Goal: Task Accomplishment & Management: Manage account settings

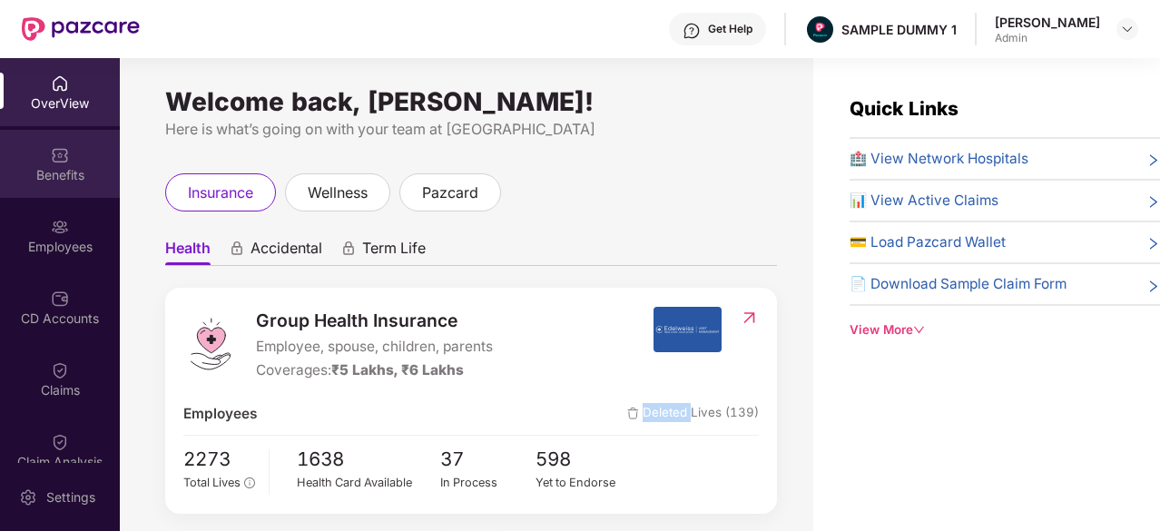
click at [55, 149] on img at bounding box center [60, 155] width 18 height 18
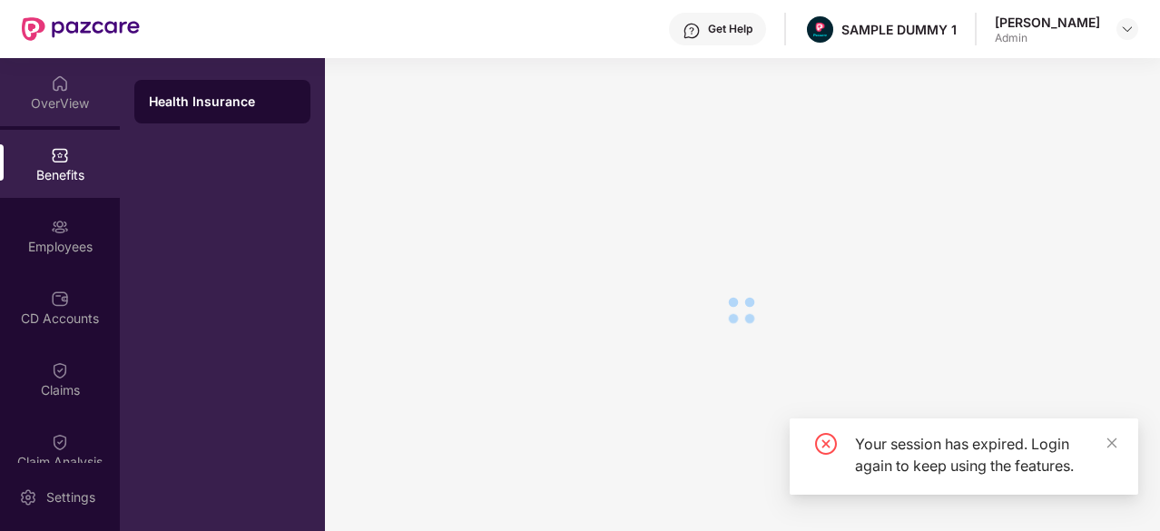
click at [69, 90] on div "OverView" at bounding box center [60, 92] width 120 height 68
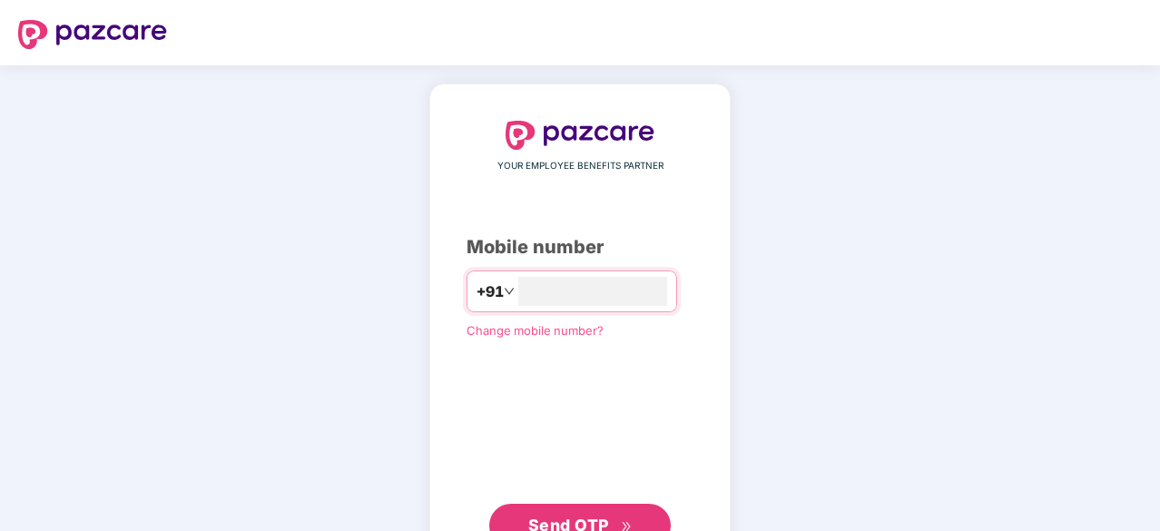
type input "**********"
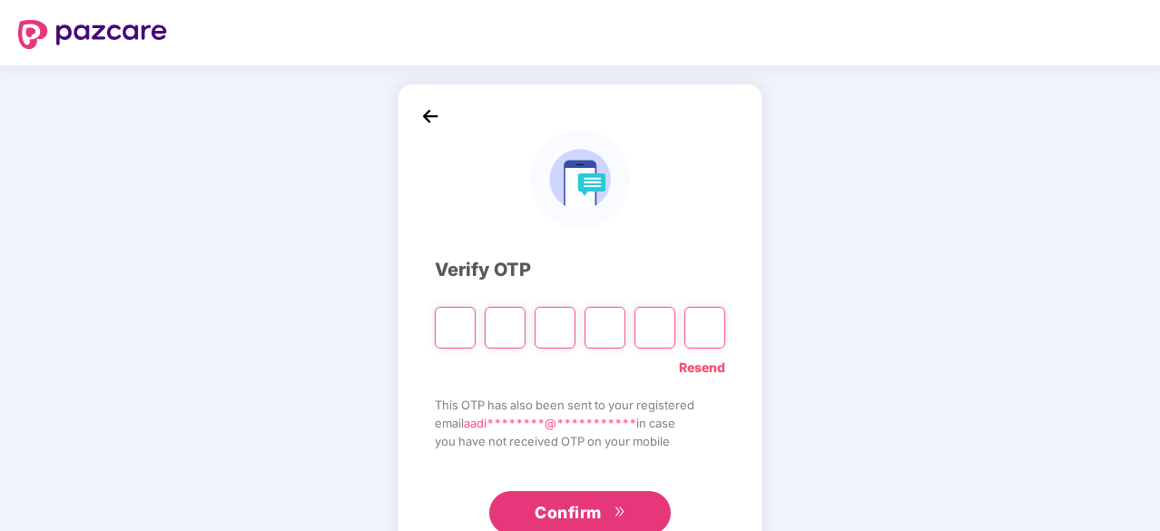
type input "*"
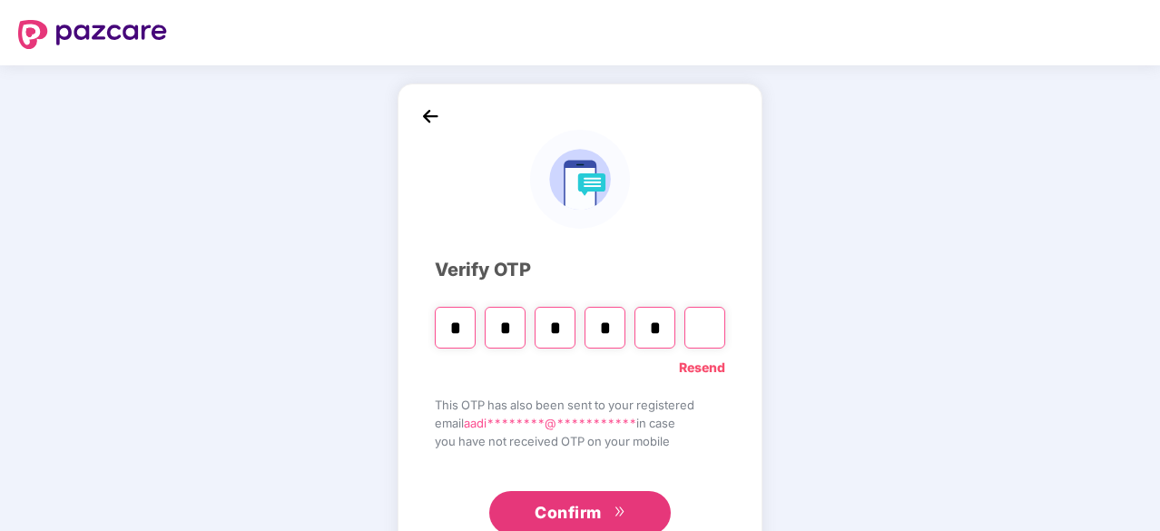
type input "*"
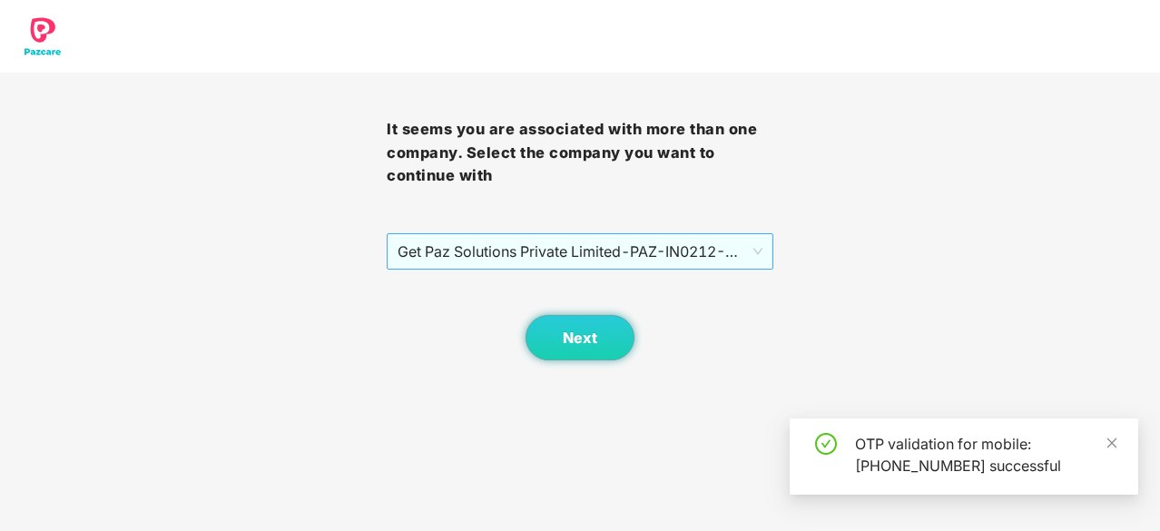
click at [623, 244] on span "Get Paz Solutions Private Limited - PAZ-IN0212 - EMPLOYEE" at bounding box center [580, 251] width 365 height 34
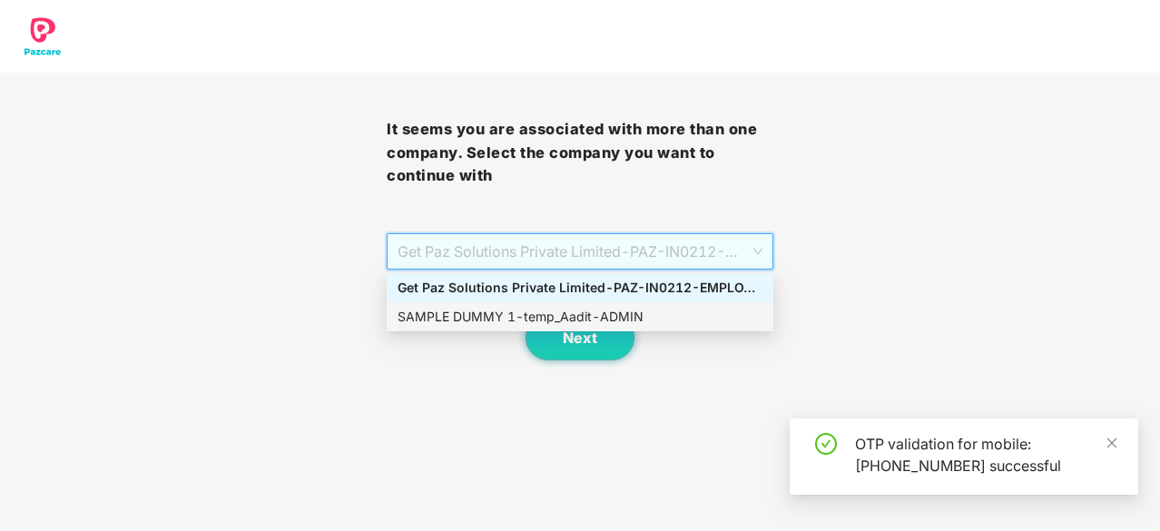
click at [582, 314] on div "SAMPLE DUMMY 1 - temp_Aadit - ADMIN" at bounding box center [580, 317] width 365 height 20
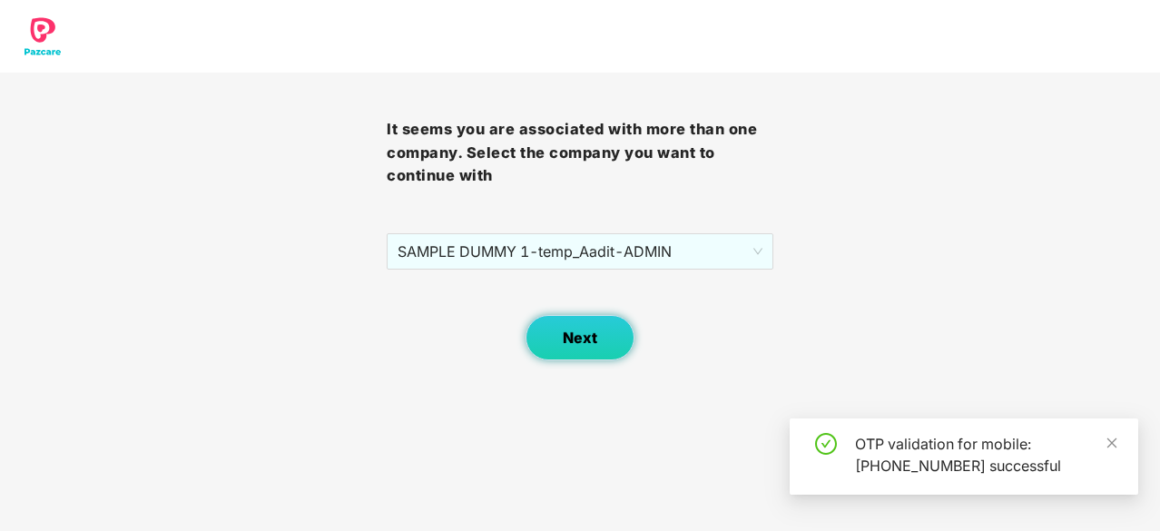
click at [579, 331] on span "Next" at bounding box center [580, 338] width 34 height 17
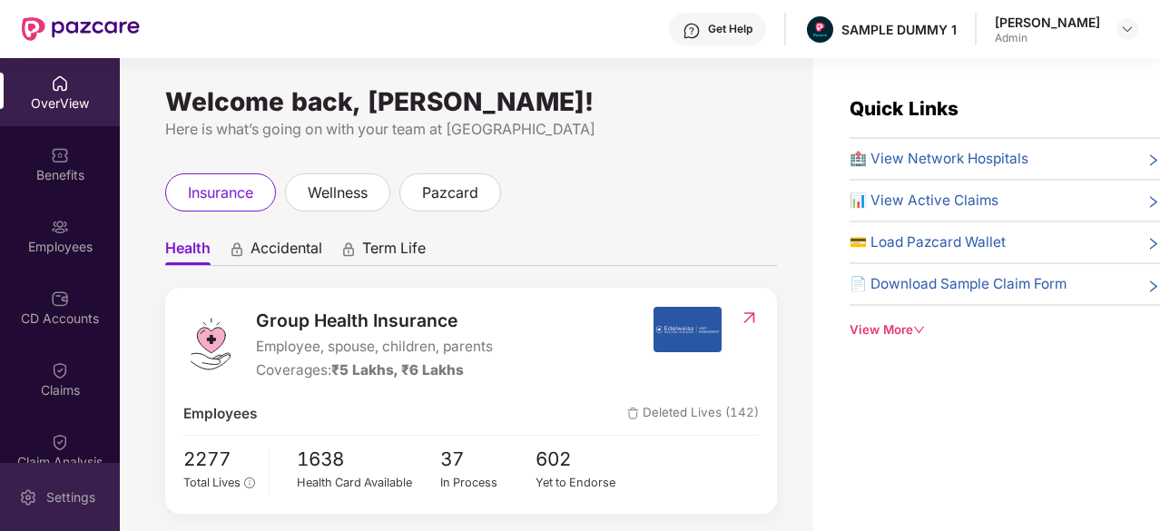
click at [31, 501] on img at bounding box center [28, 497] width 18 height 18
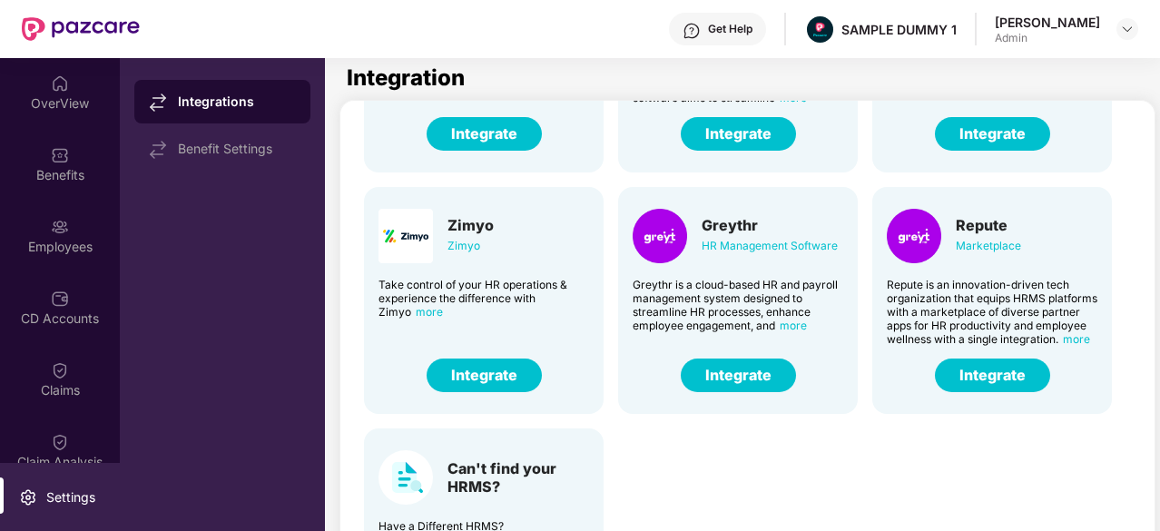
scroll to position [123, 0]
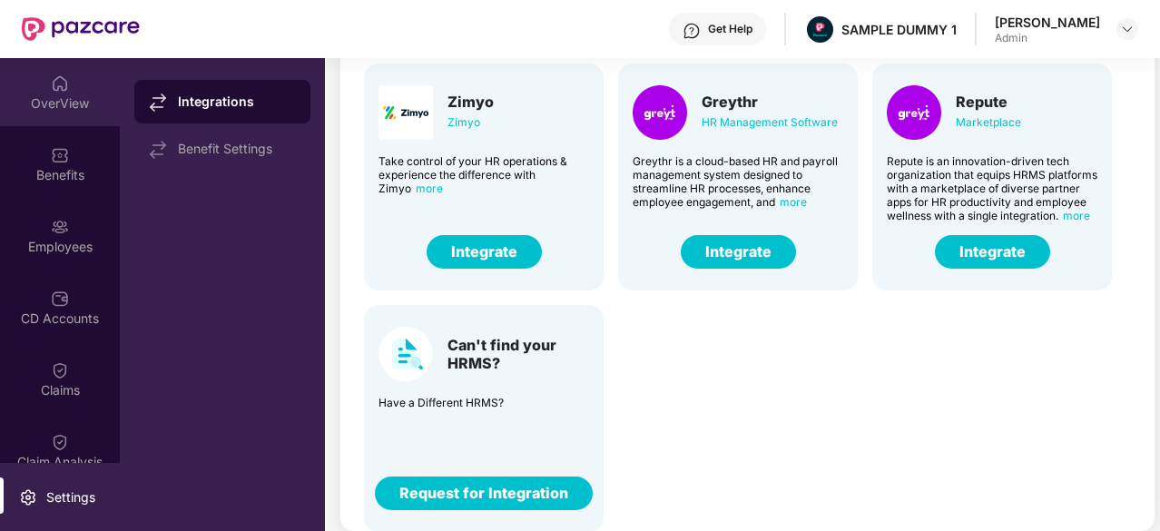
click at [58, 101] on div "OverView" at bounding box center [60, 103] width 120 height 18
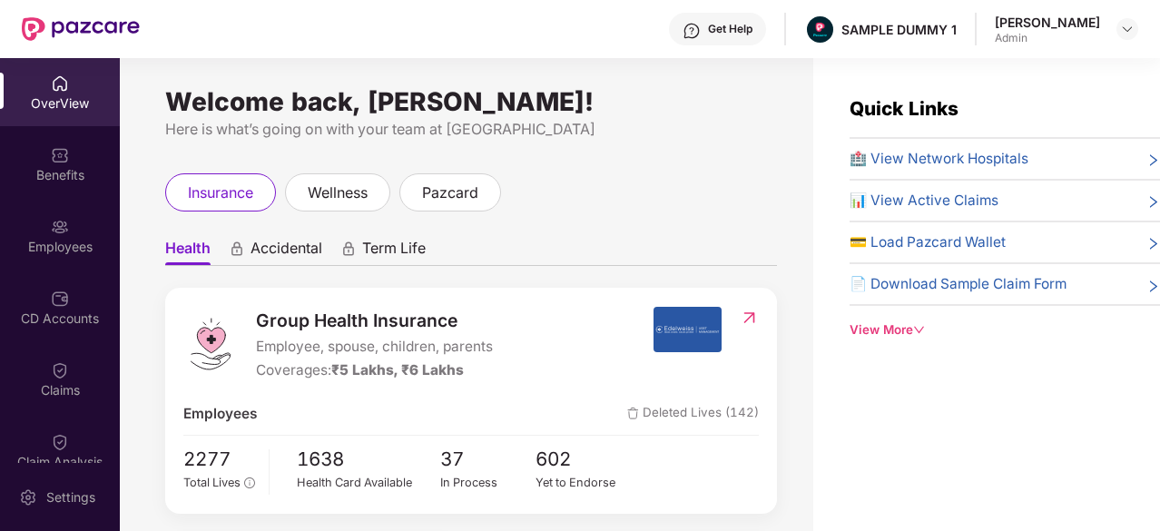
click at [258, 251] on span "Accidental" at bounding box center [287, 252] width 72 height 26
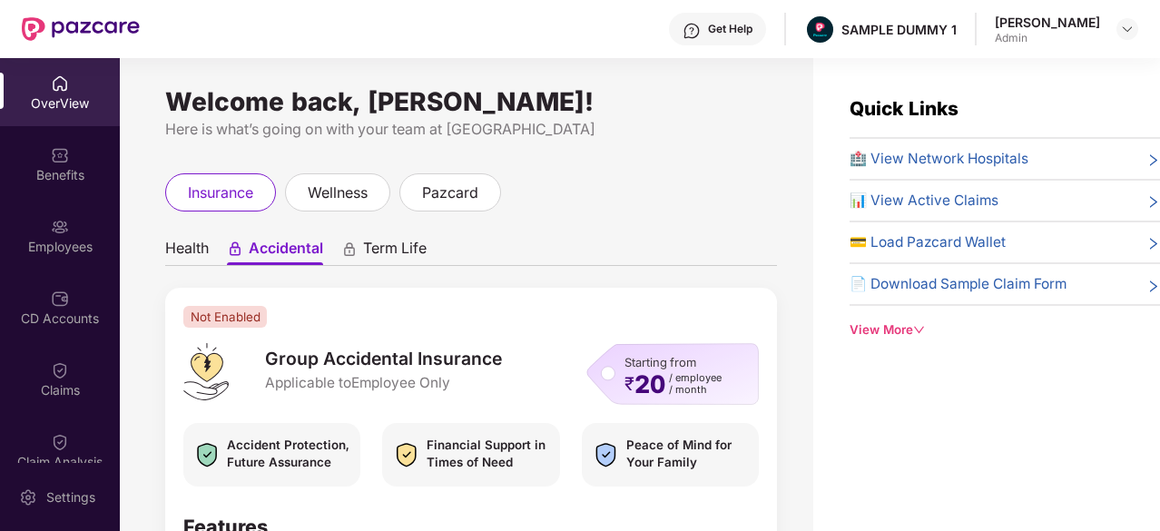
click at [202, 246] on span "Health" at bounding box center [187, 252] width 44 height 26
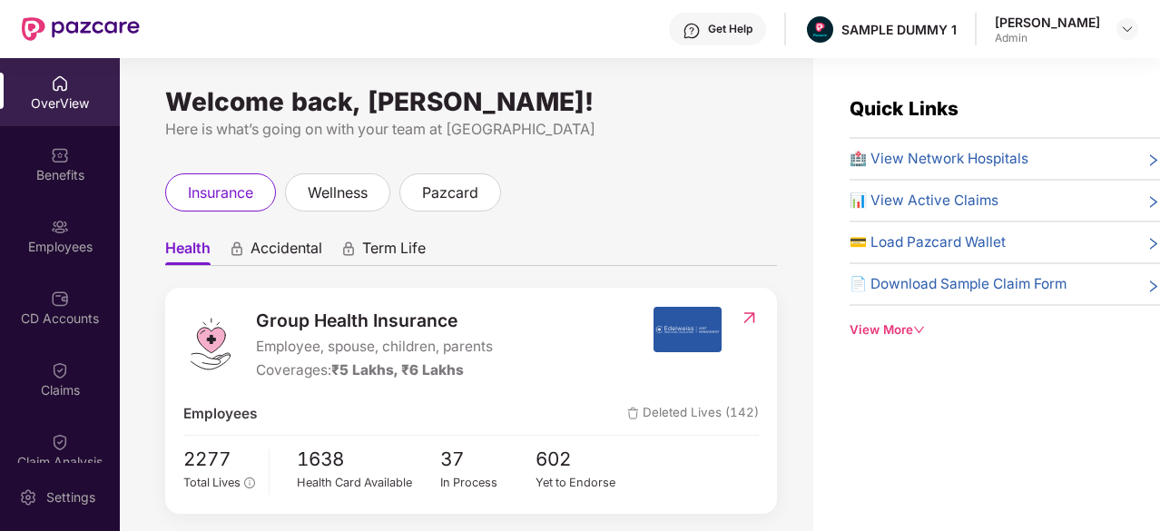
click at [743, 26] on div "Get Help" at bounding box center [730, 29] width 44 height 15
click at [545, 170] on div "Welcome back, [PERSON_NAME]! Here is what’s going on with your team at Pazcare …" at bounding box center [467, 305] width 694 height 495
click at [895, 330] on div "View More" at bounding box center [1005, 329] width 310 height 19
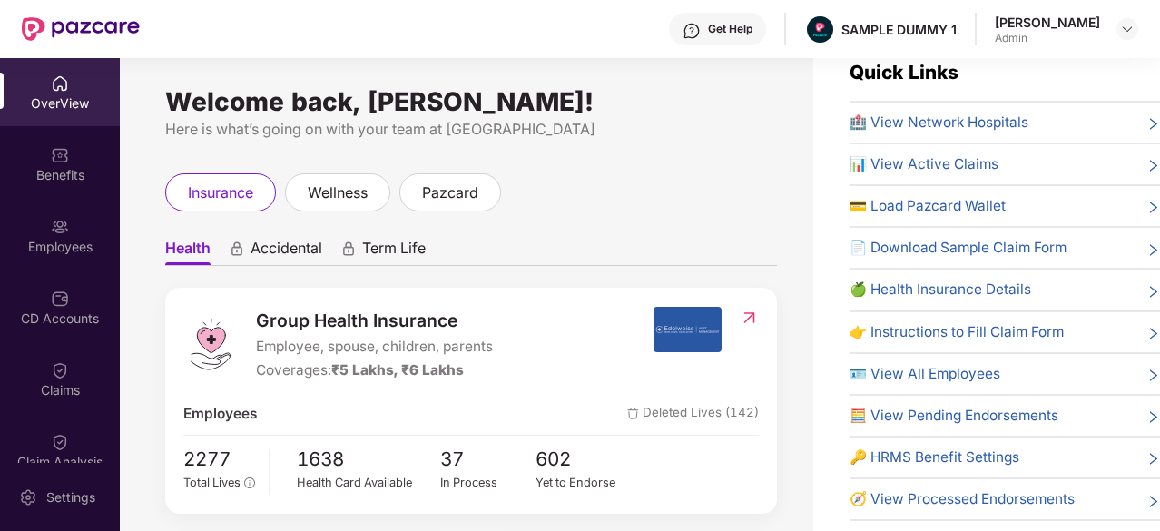
scroll to position [36, 0]
click at [51, 155] on img at bounding box center [60, 155] width 18 height 18
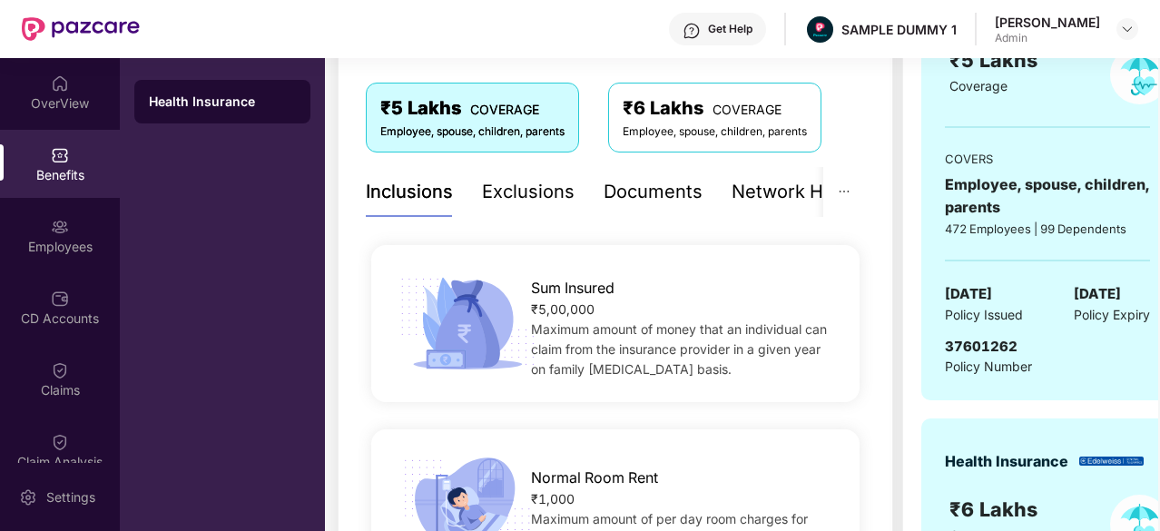
scroll to position [229, 0]
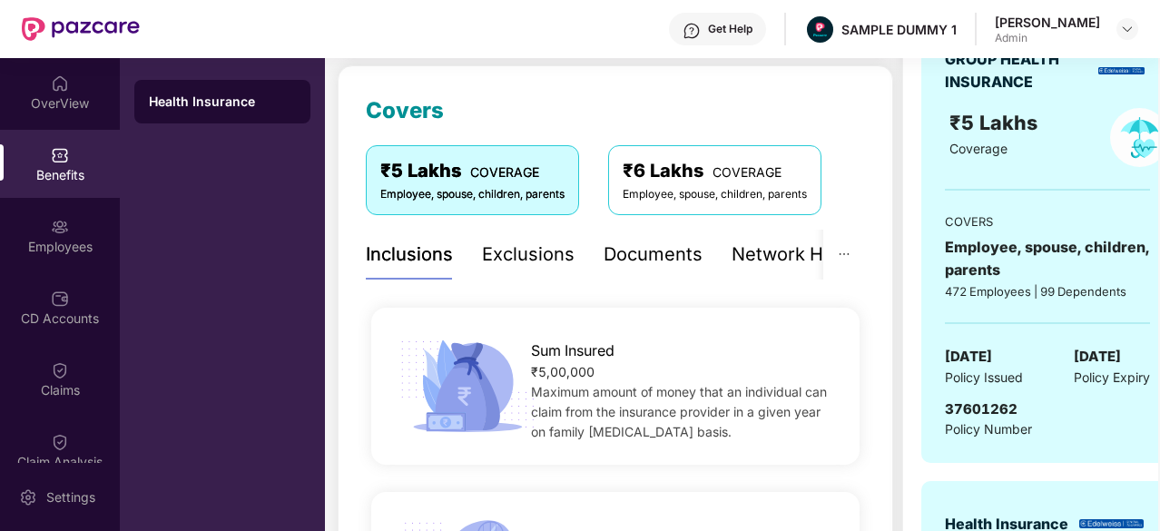
click at [541, 254] on div "Exclusions" at bounding box center [528, 255] width 93 height 28
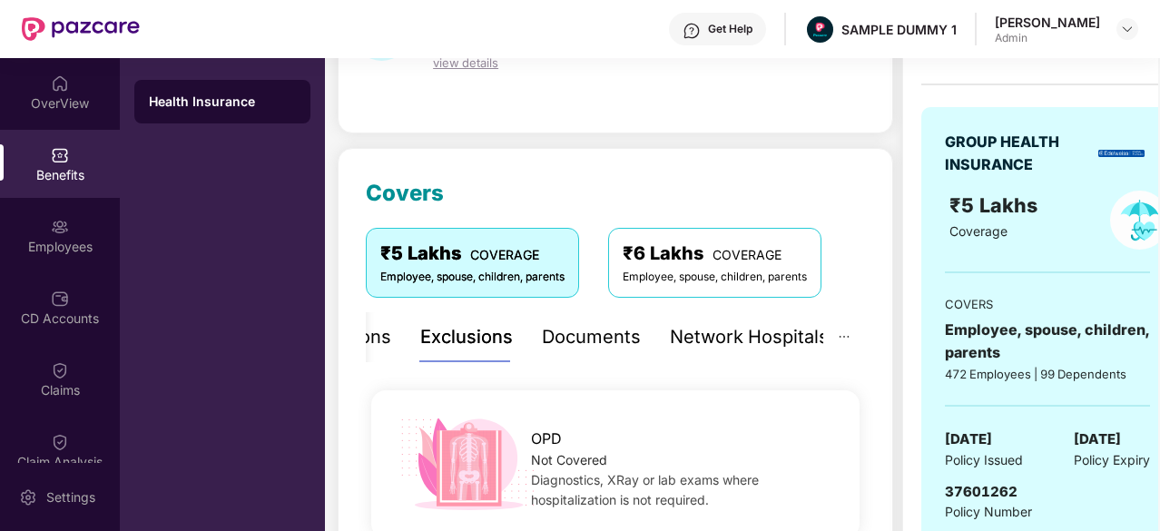
scroll to position [177, 0]
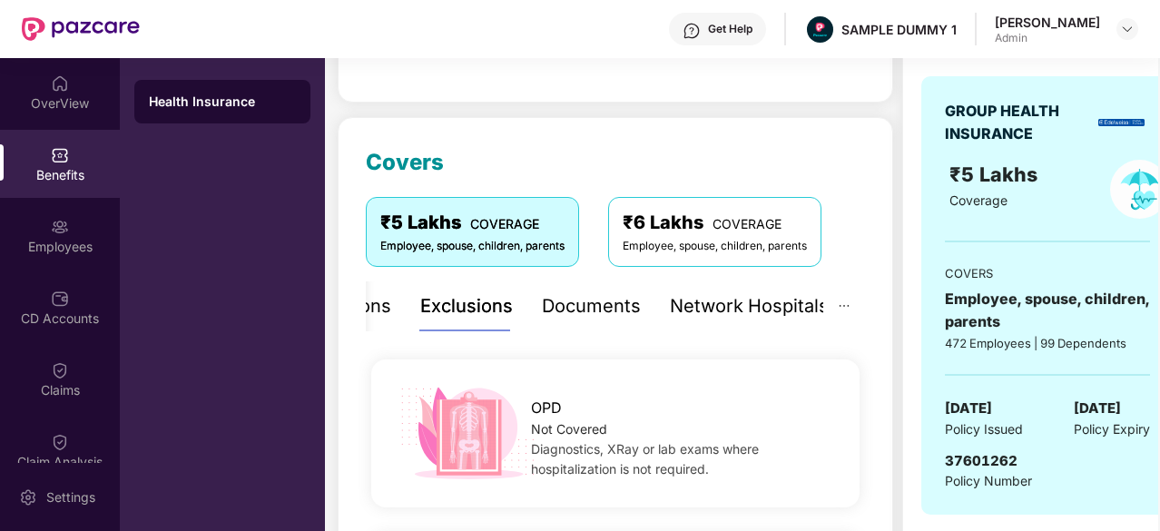
click at [617, 310] on div "Documents" at bounding box center [591, 306] width 99 height 28
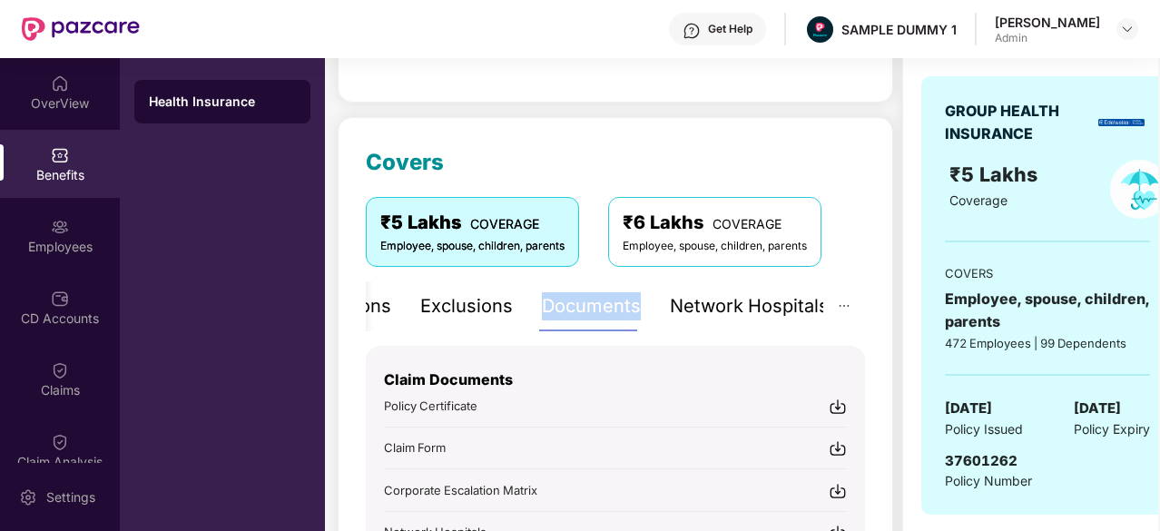
click at [617, 310] on div "Documents" at bounding box center [591, 306] width 99 height 28
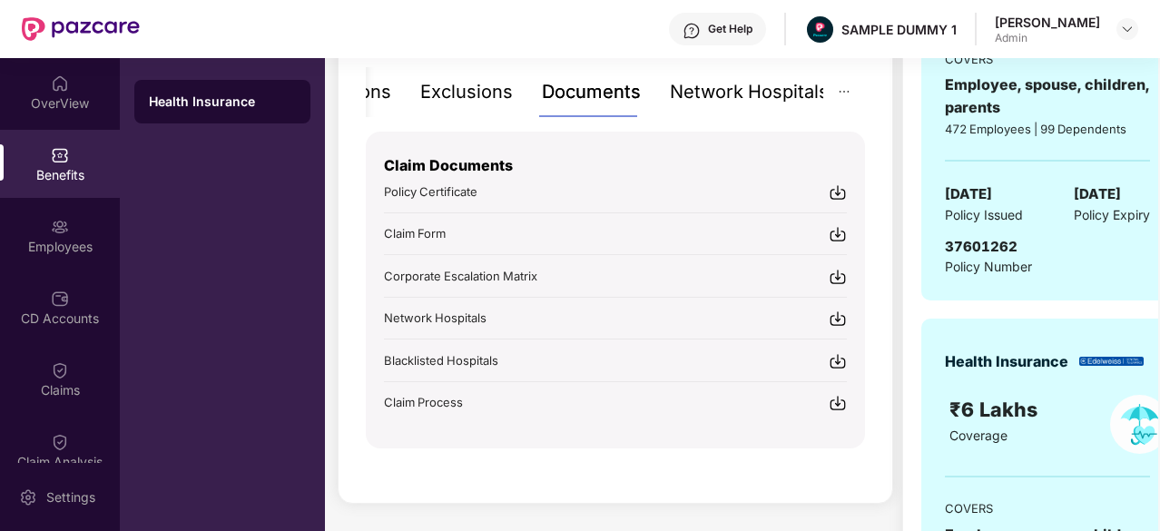
scroll to position [393, 0]
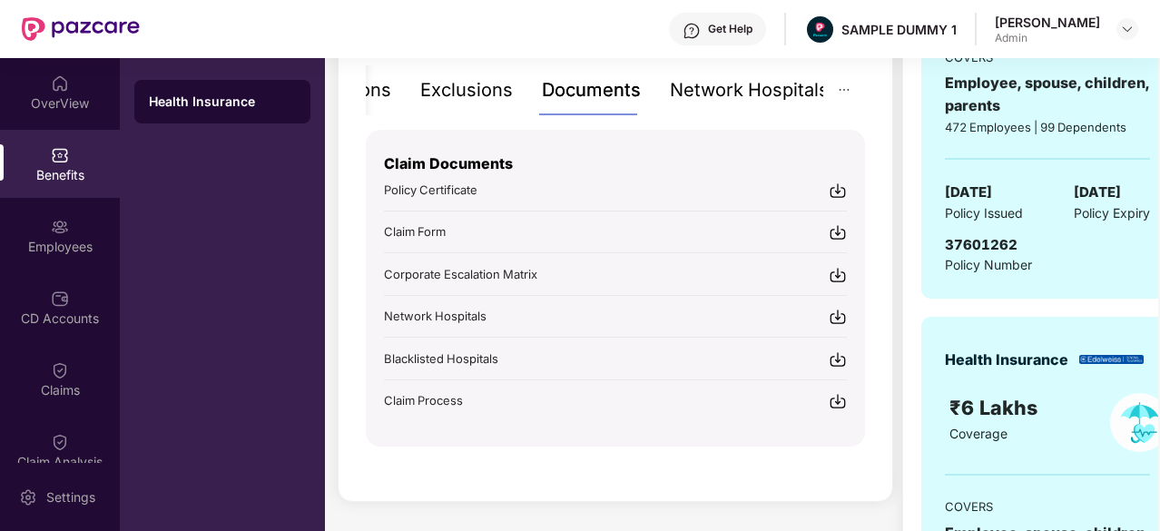
click at [832, 232] on img at bounding box center [838, 232] width 18 height 18
click at [749, 79] on div "Network Hospitals" at bounding box center [749, 90] width 159 height 28
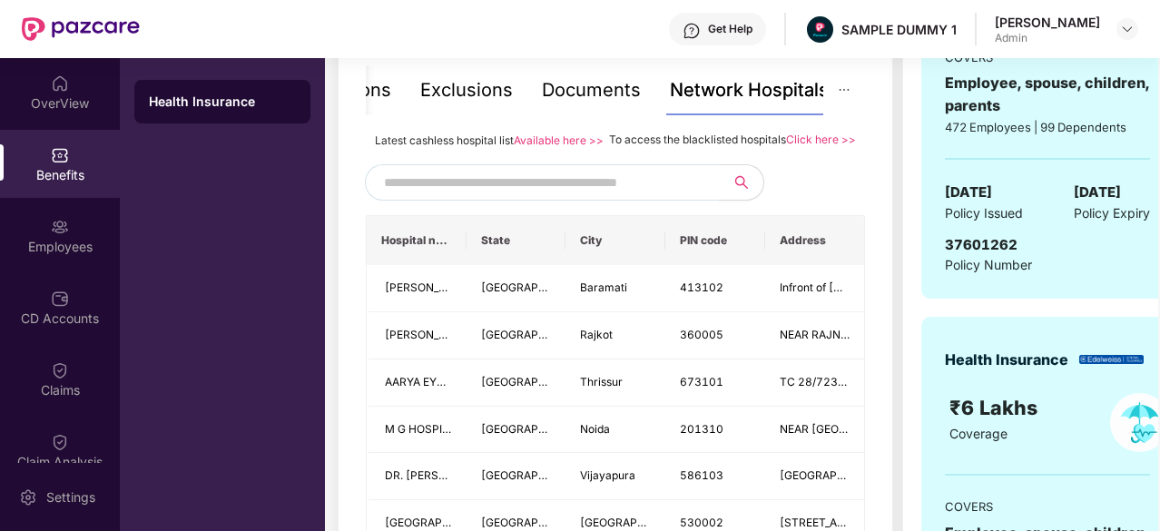
click at [683, 190] on input "text" at bounding box center [539, 182] width 310 height 27
type input "*"
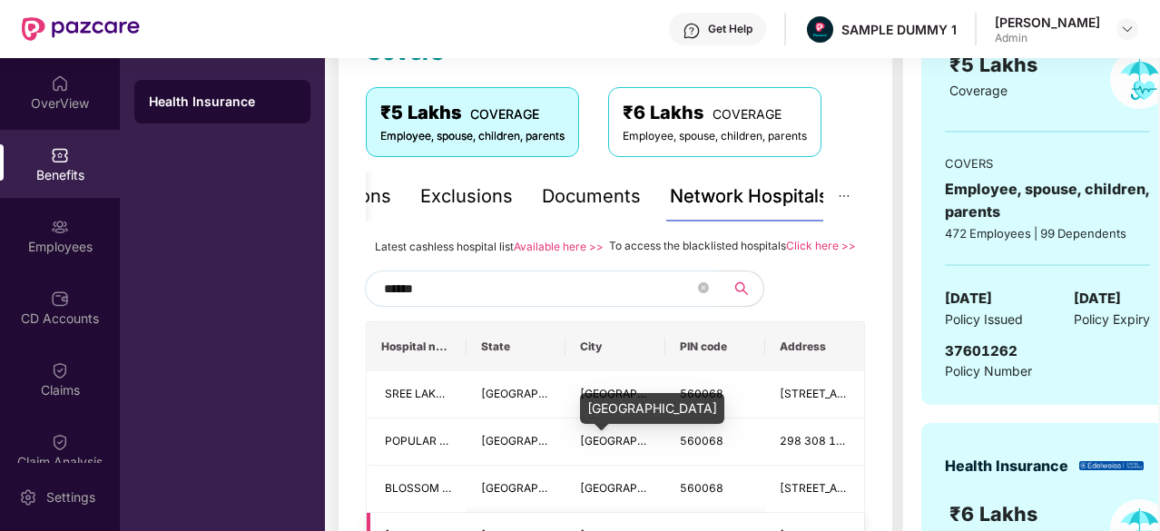
scroll to position [277, 0]
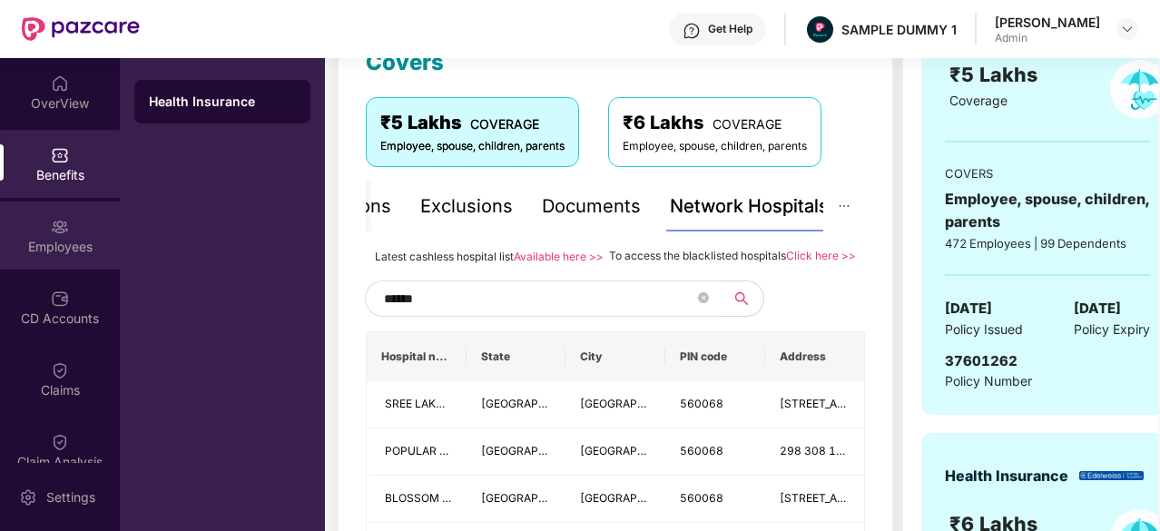
type input "******"
click at [4, 241] on div "Employees" at bounding box center [60, 247] width 120 height 18
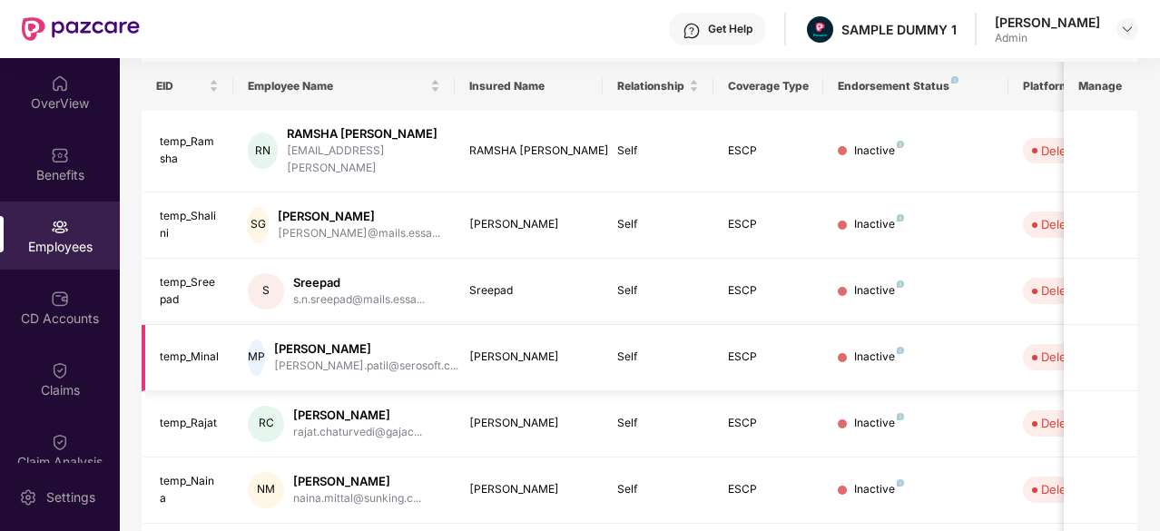
scroll to position [0, 0]
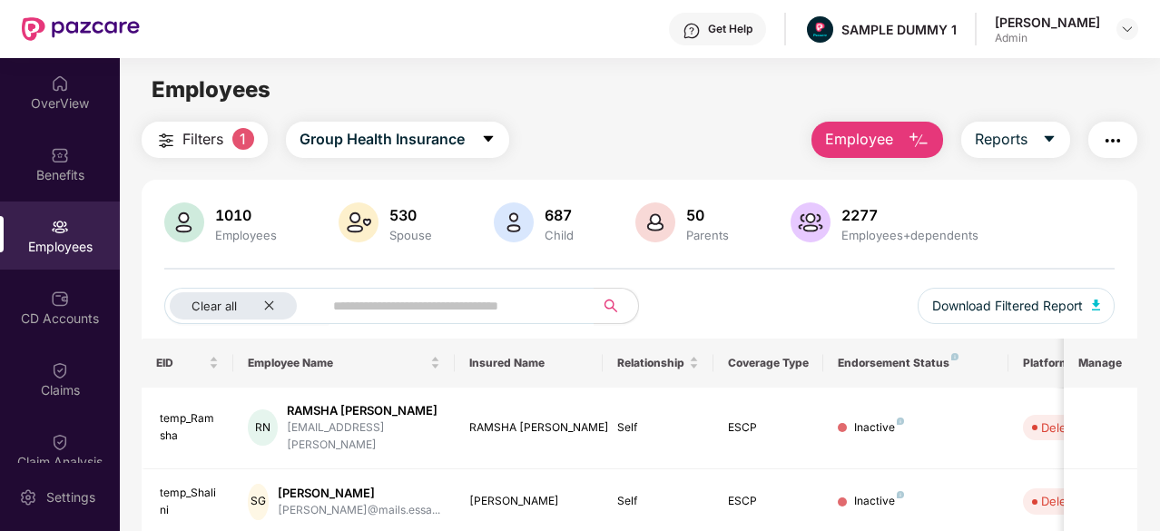
click at [792, 305] on div "Clear all Download Filtered Report" at bounding box center [639, 313] width 950 height 51
click at [898, 137] on button "Employee" at bounding box center [878, 140] width 132 height 36
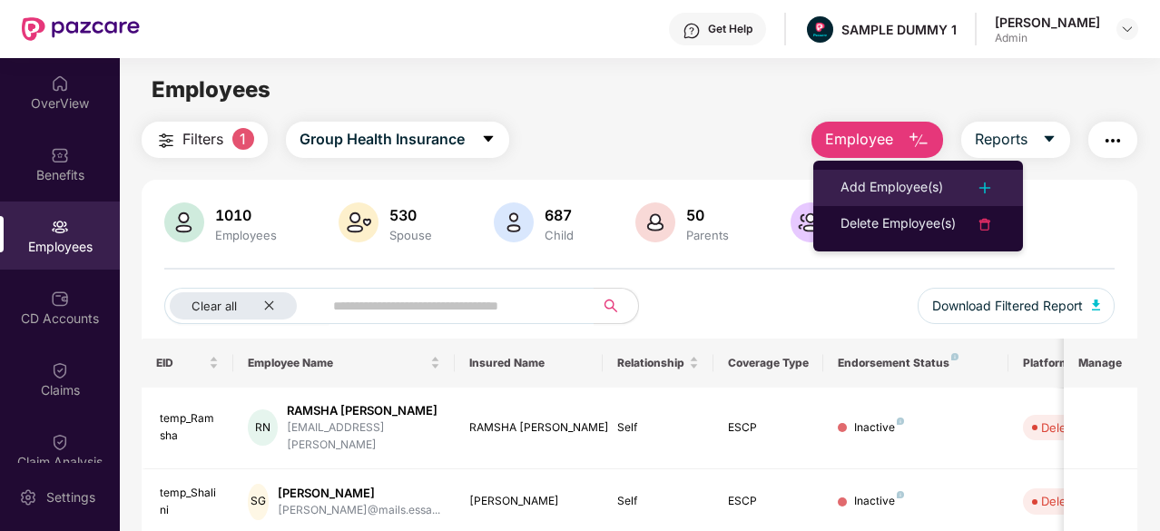
click at [866, 188] on div "Add Employee(s)" at bounding box center [892, 188] width 103 height 22
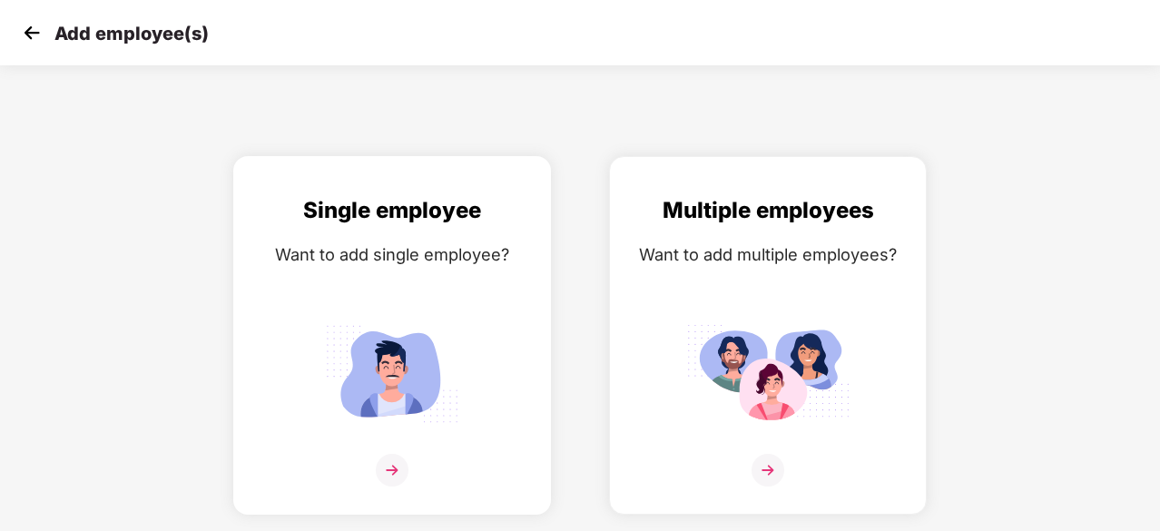
click at [475, 287] on div "Single employee Want to add single employee?" at bounding box center [392, 351] width 280 height 316
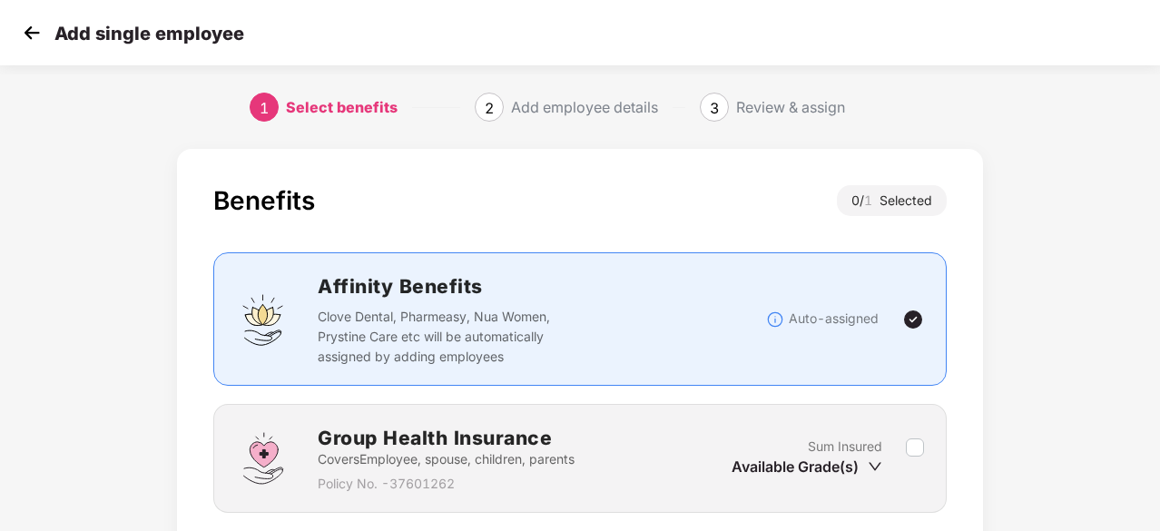
scroll to position [138, 0]
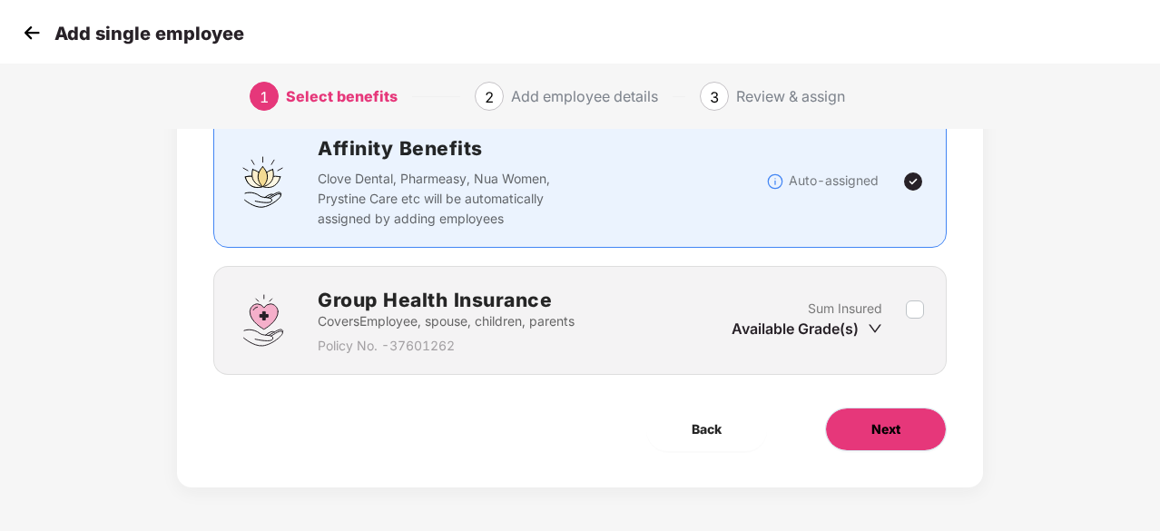
click at [909, 429] on button "Next" at bounding box center [886, 430] width 122 height 44
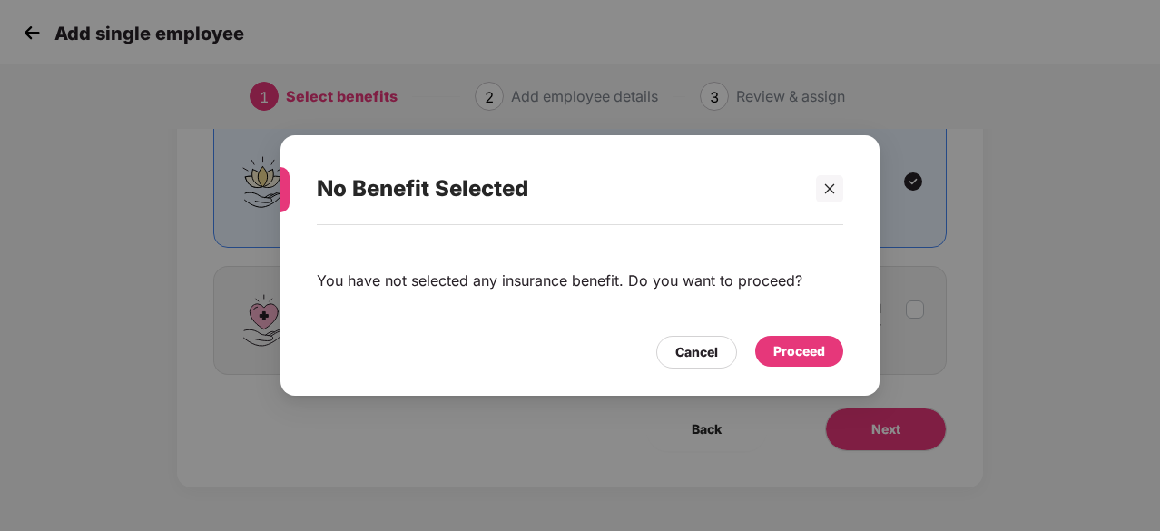
click at [793, 349] on div "Proceed" at bounding box center [799, 351] width 52 height 20
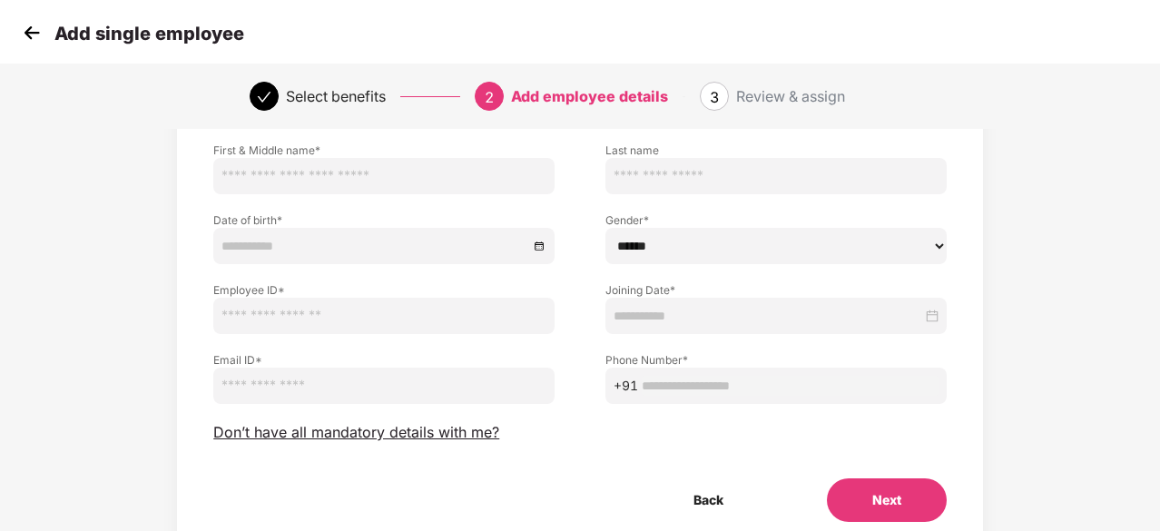
scroll to position [129, 0]
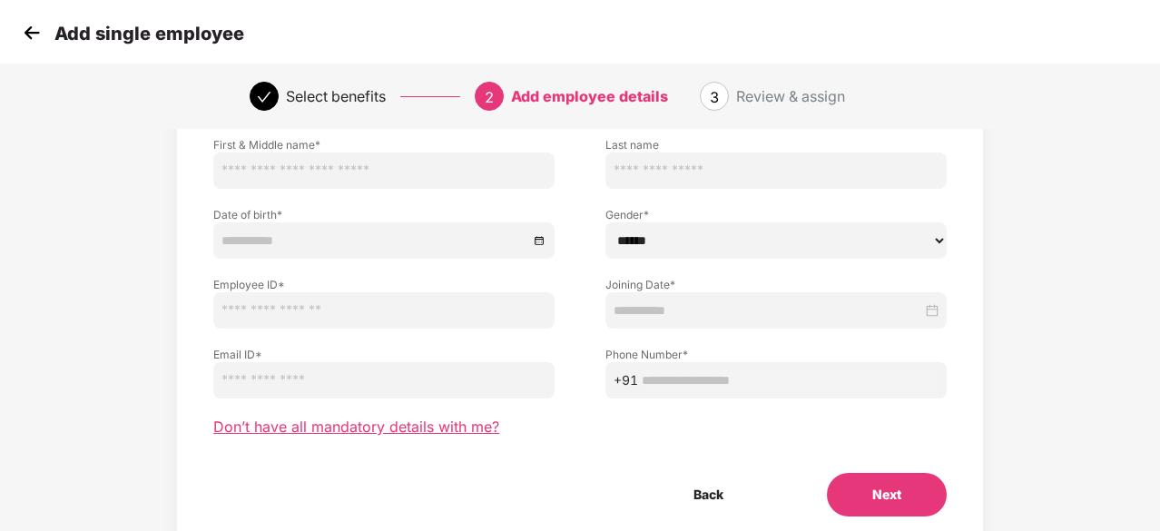
click at [407, 425] on span "Don’t have all mandatory details with me?" at bounding box center [356, 427] width 286 height 19
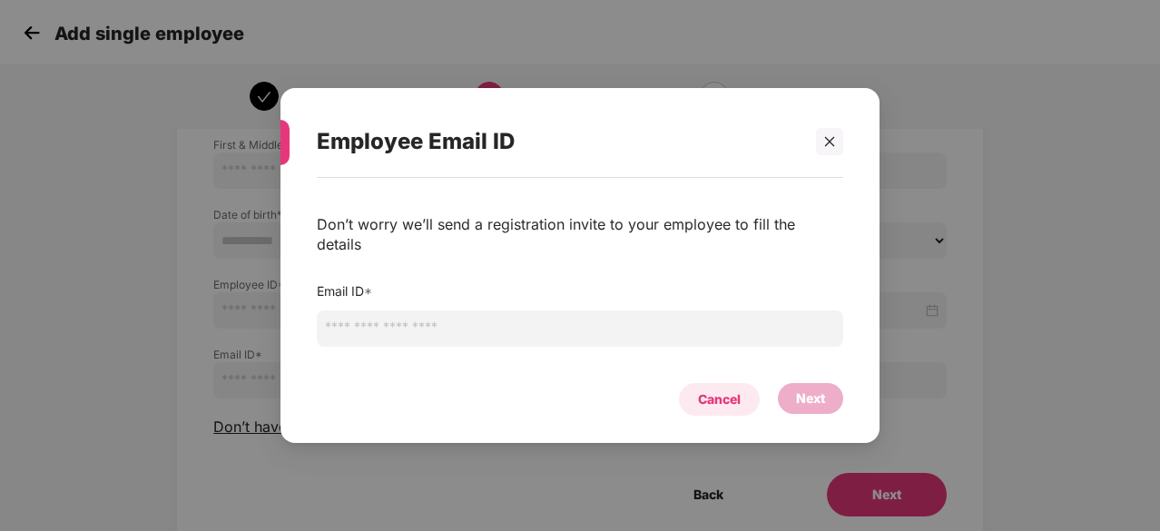
click at [707, 383] on div "Cancel" at bounding box center [719, 399] width 81 height 33
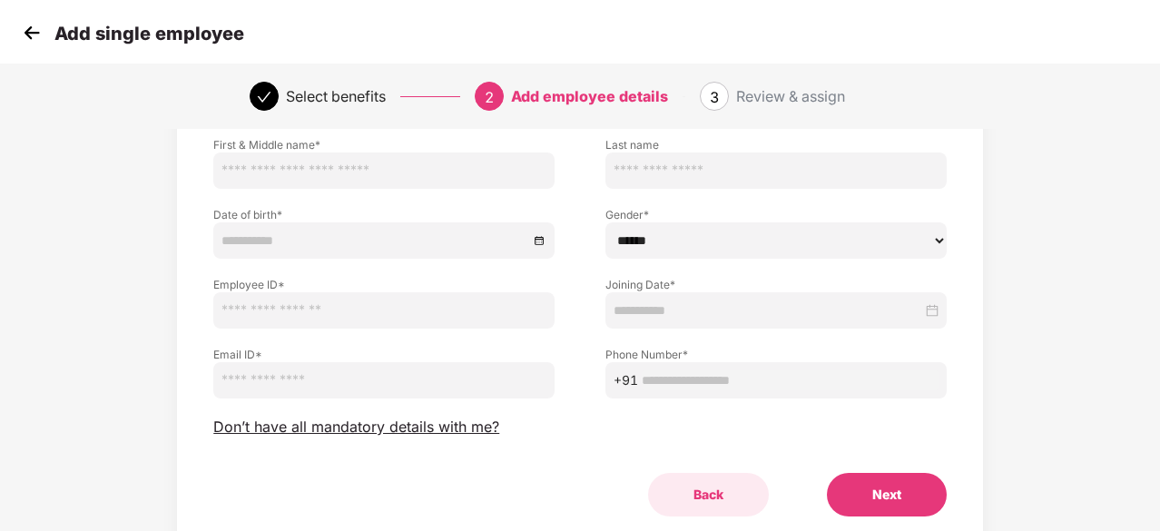
click at [711, 486] on button "Back" at bounding box center [708, 495] width 121 height 44
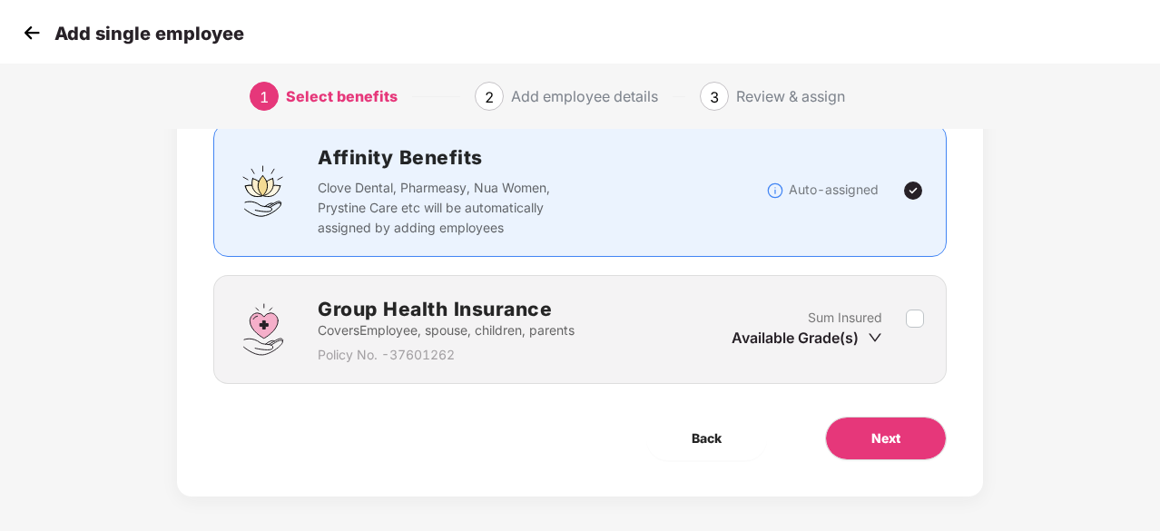
click at [33, 25] on img at bounding box center [31, 32] width 27 height 27
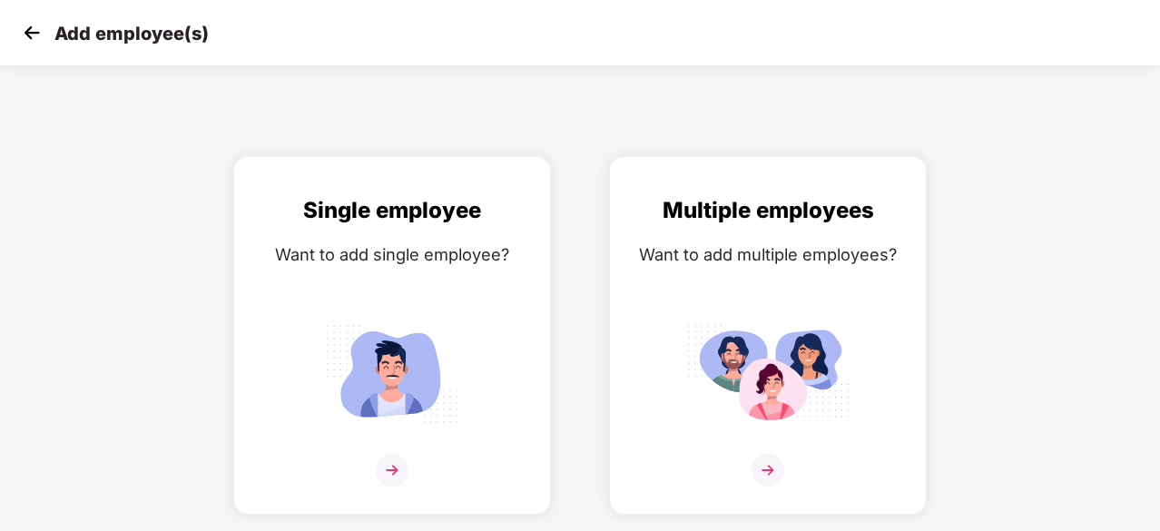
click at [33, 25] on img at bounding box center [31, 32] width 27 height 27
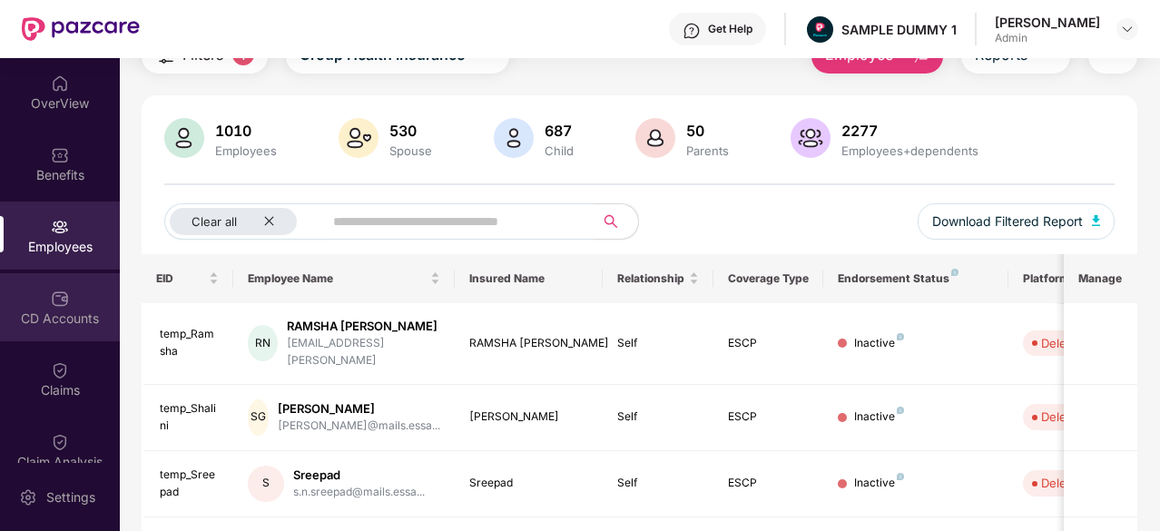
click at [64, 291] on img at bounding box center [60, 299] width 18 height 18
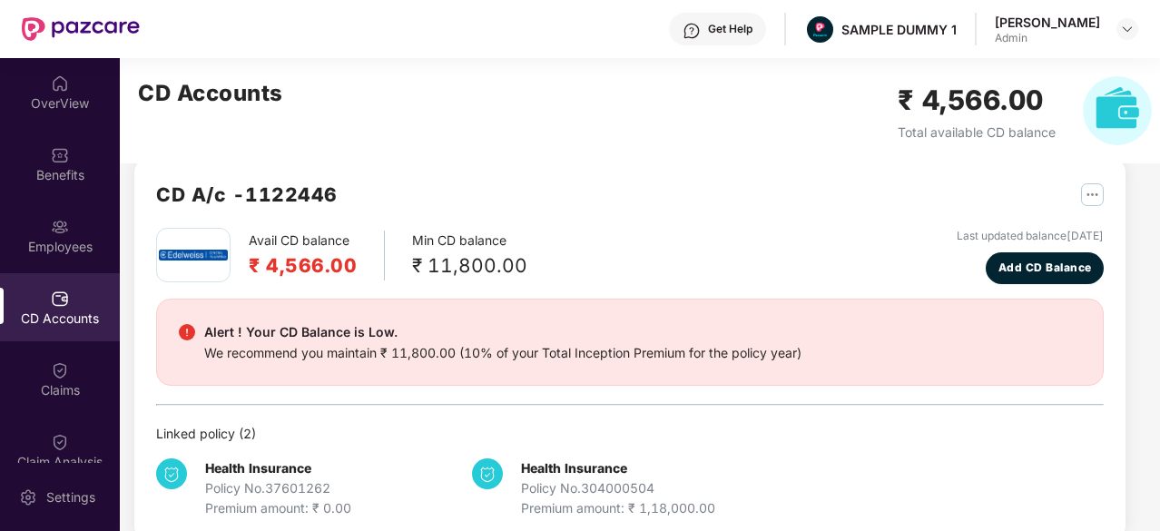
scroll to position [56, 0]
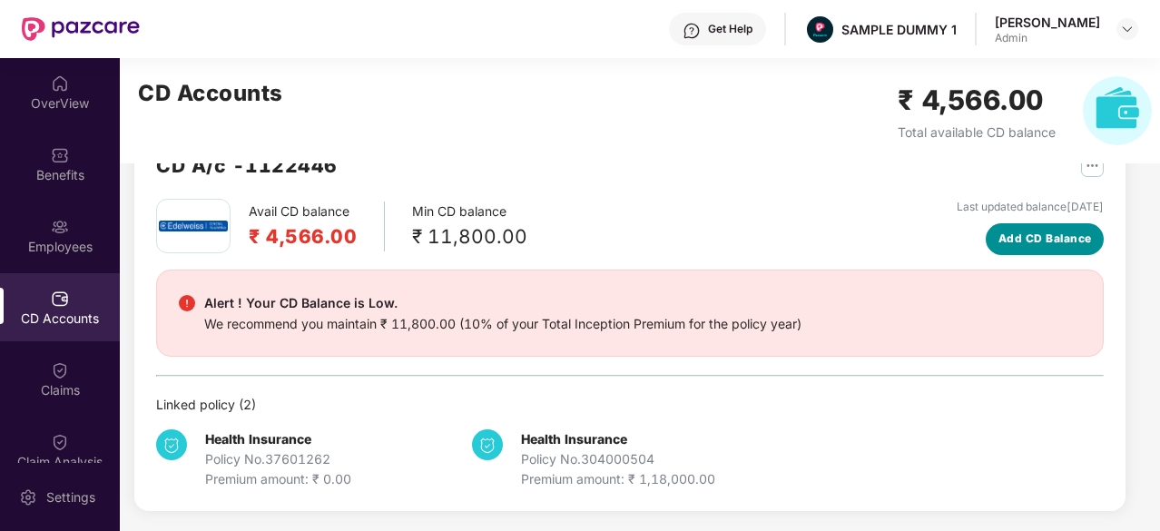
click at [1066, 244] on span "Add CD Balance" at bounding box center [1046, 239] width 94 height 17
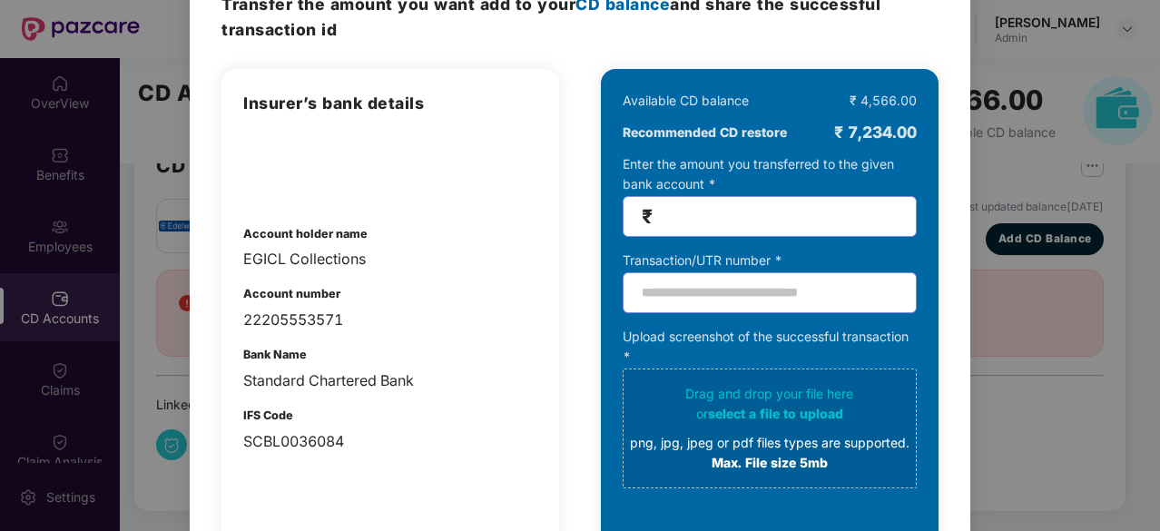
scroll to position [0, 0]
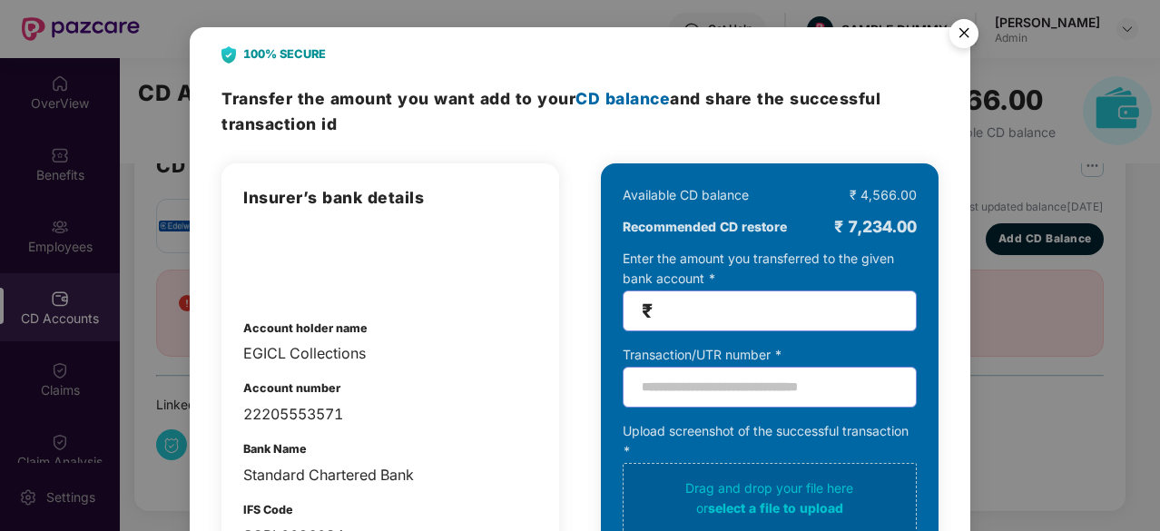
click at [968, 27] on img "Close" at bounding box center [964, 36] width 51 height 51
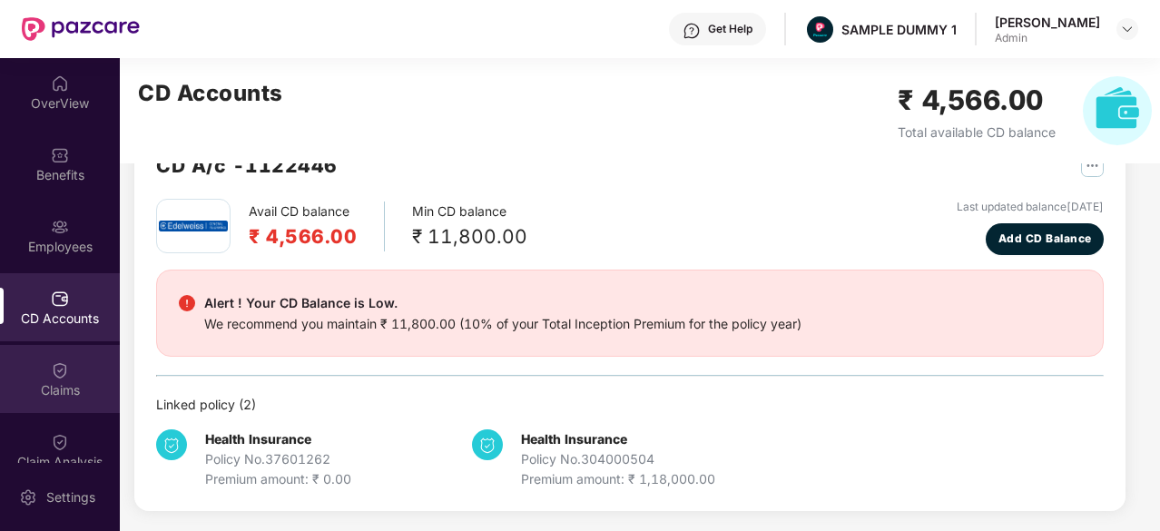
click at [69, 363] on div "Claims" at bounding box center [60, 379] width 120 height 68
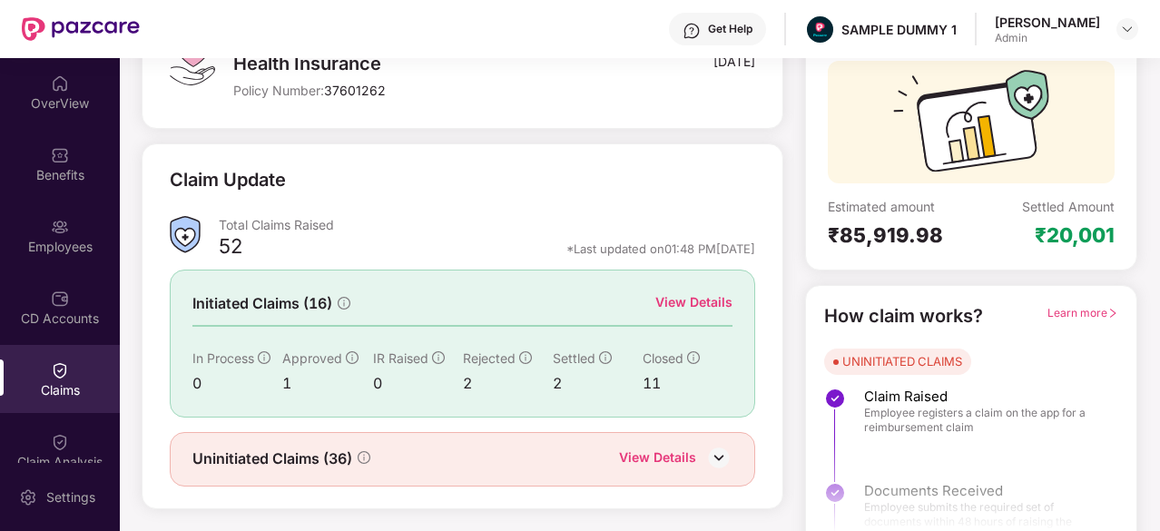
scroll to position [178, 0]
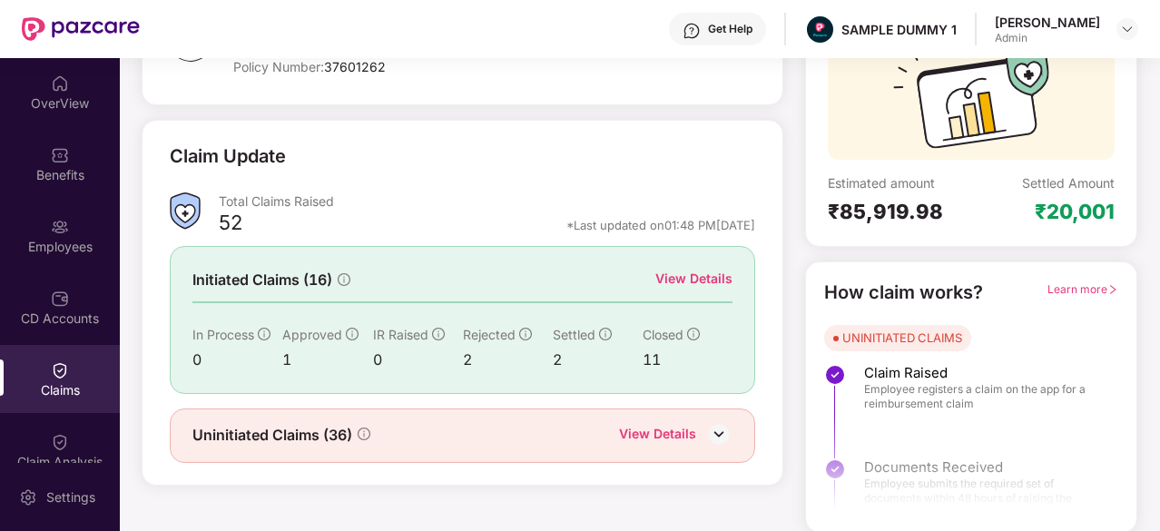
click at [757, 17] on div "Get Help" at bounding box center [717, 29] width 97 height 33
click at [552, 120] on div "Claim Update Total Claims Raised 52 *Last updated on 01:48 PM[DATE] Initiated C…" at bounding box center [463, 303] width 642 height 366
click at [705, 275] on div "View Details" at bounding box center [693, 279] width 77 height 20
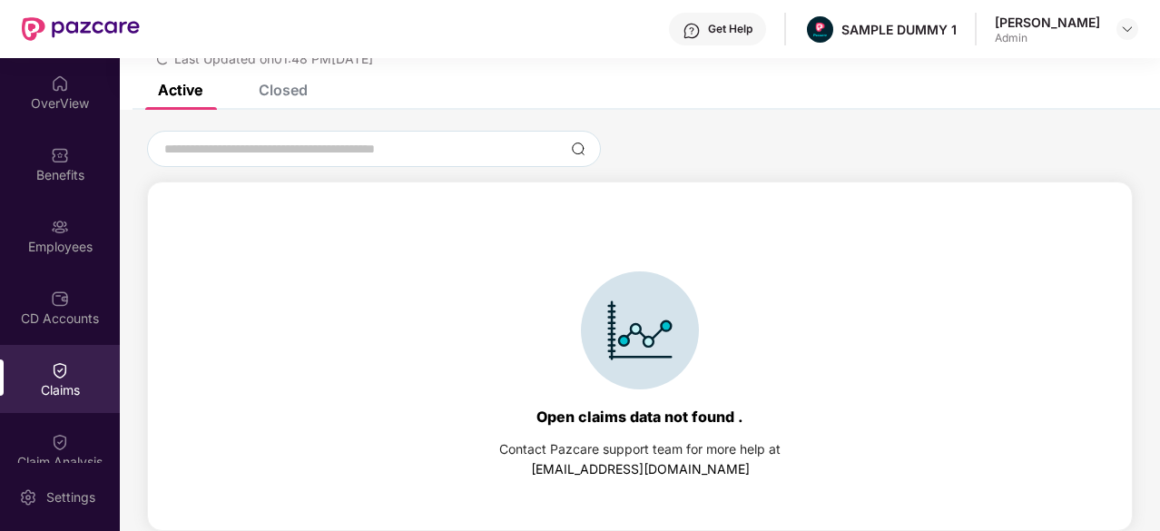
scroll to position [0, 0]
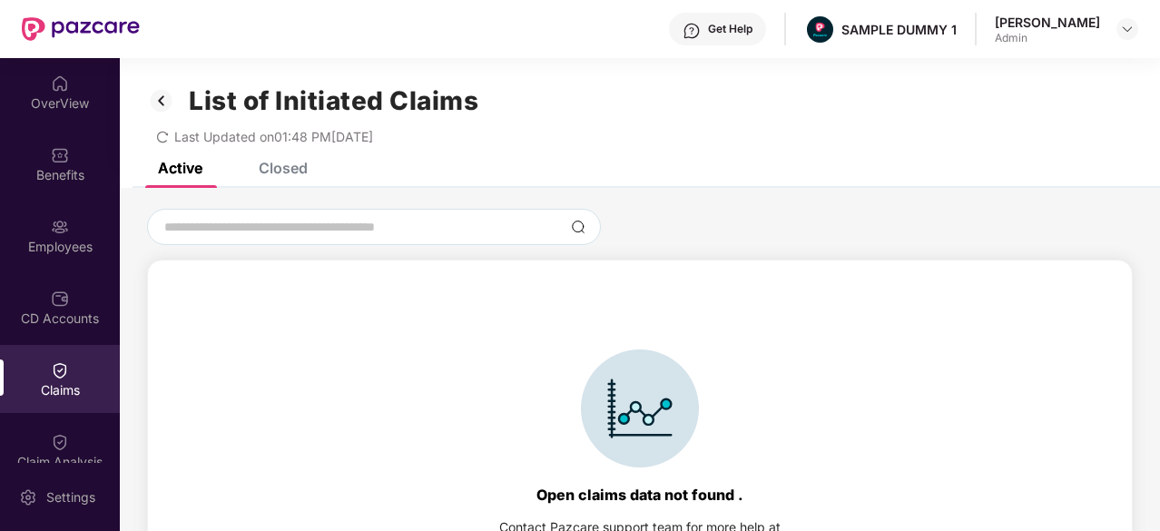
click at [276, 168] on div "Closed" at bounding box center [283, 168] width 49 height 18
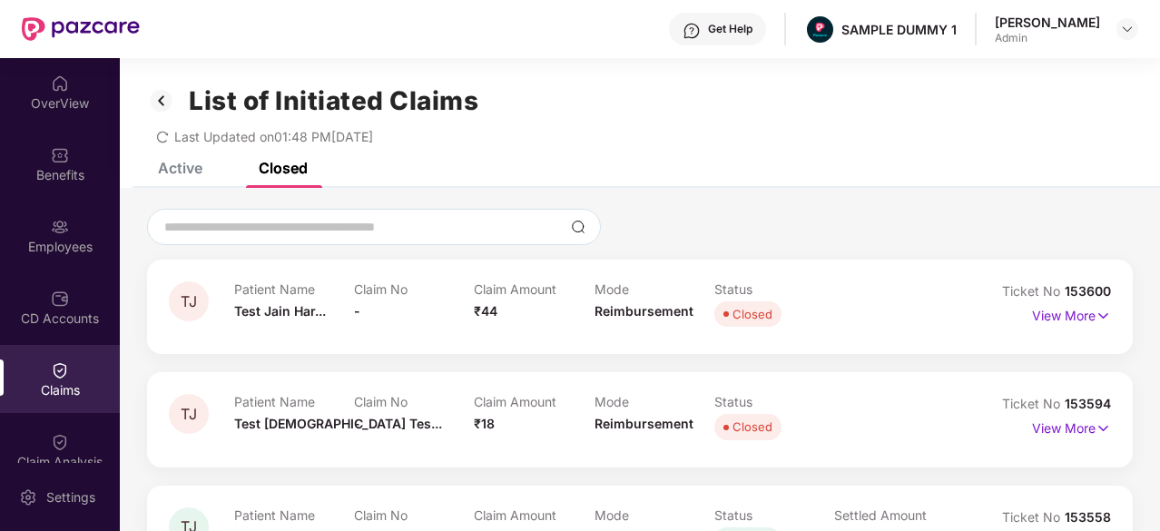
click at [154, 94] on img at bounding box center [161, 100] width 29 height 31
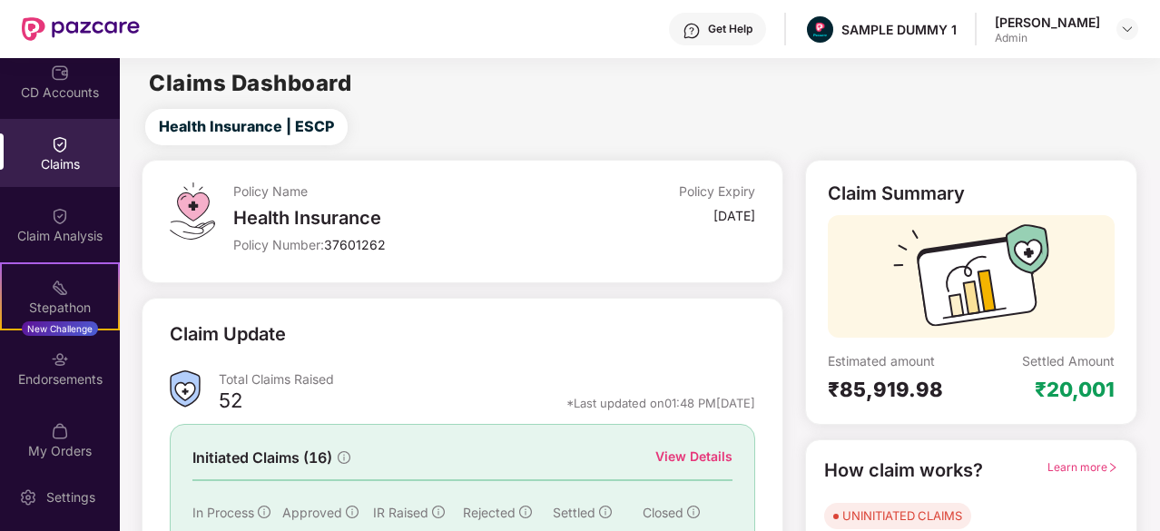
scroll to position [227, 0]
click at [60, 300] on div "Stepathon" at bounding box center [60, 307] width 116 height 18
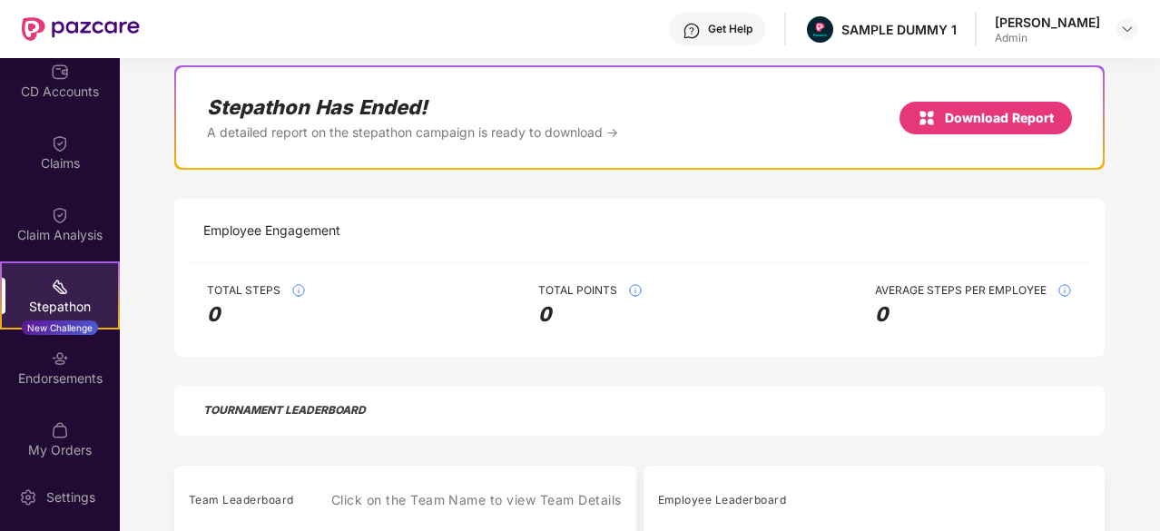
scroll to position [152, 0]
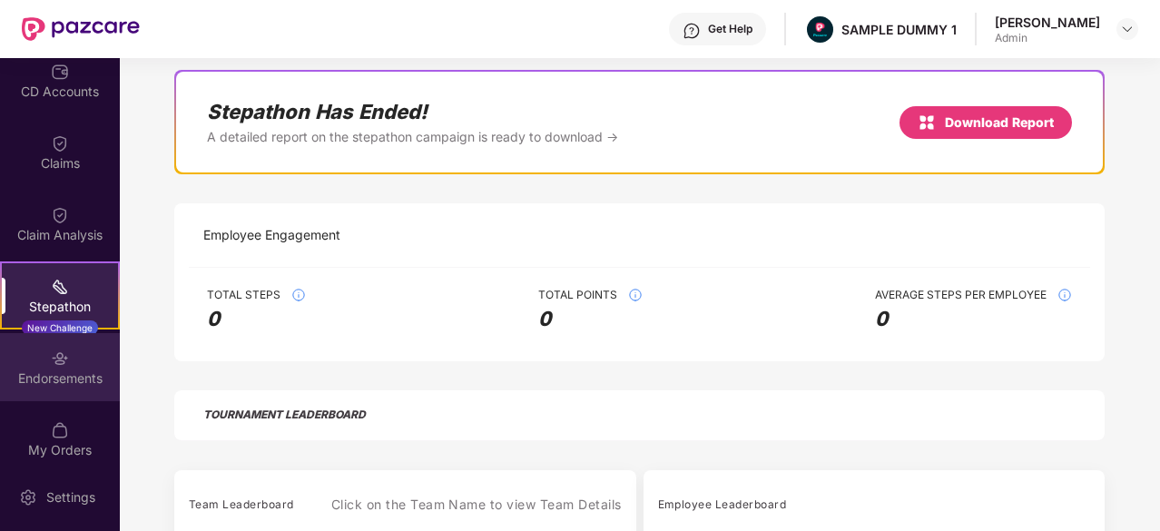
click at [22, 353] on div "Endorsements" at bounding box center [60, 367] width 120 height 68
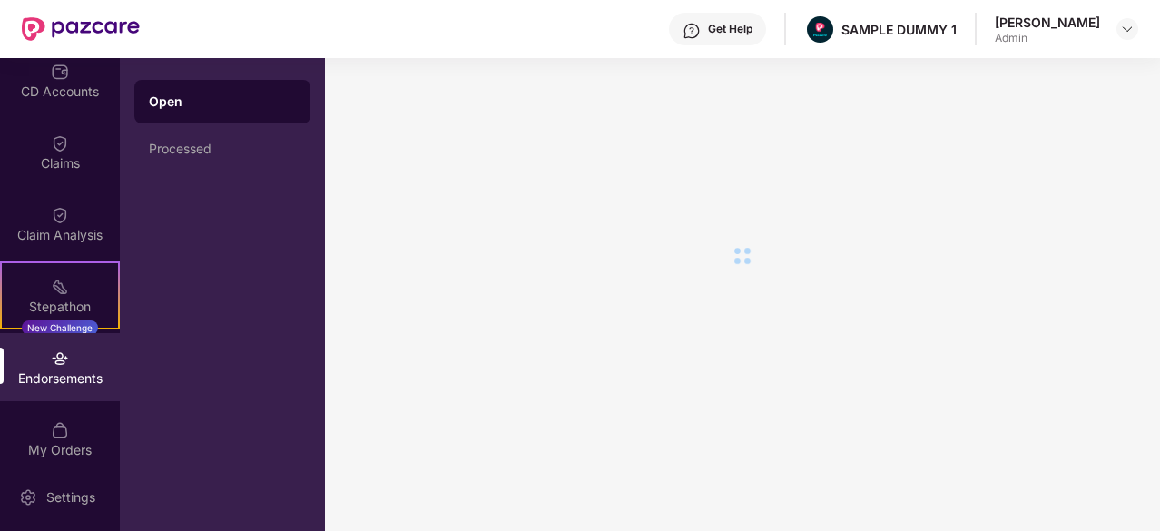
scroll to position [0, 0]
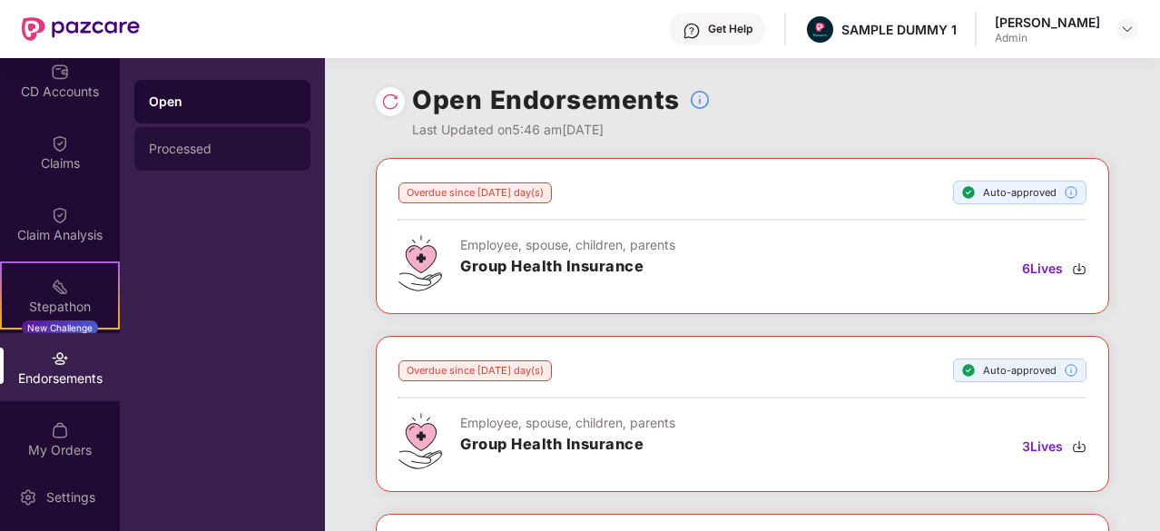
click at [209, 157] on div "Processed" at bounding box center [222, 149] width 176 height 44
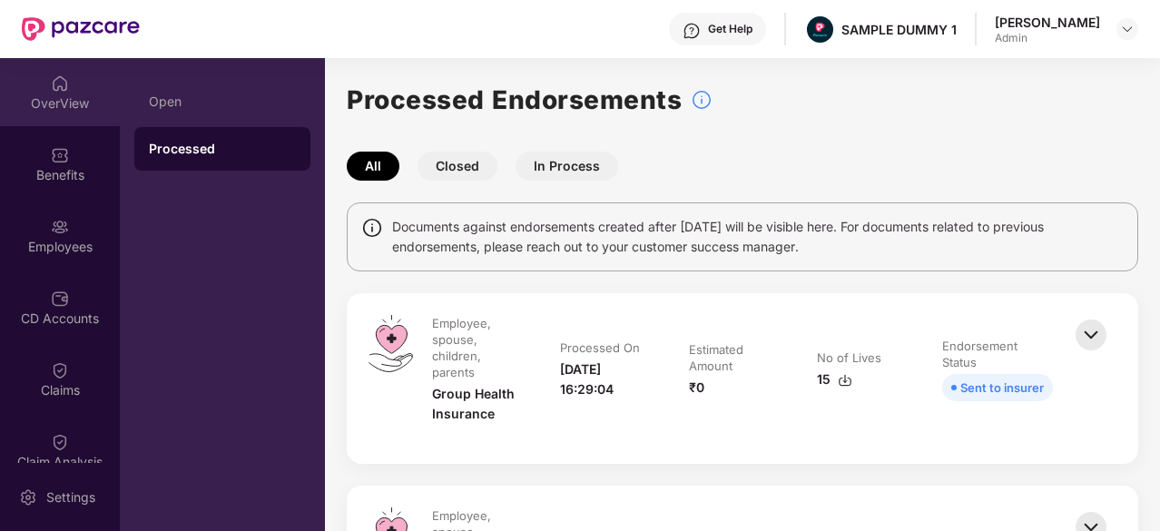
click at [55, 109] on div "OverView" at bounding box center [60, 103] width 120 height 18
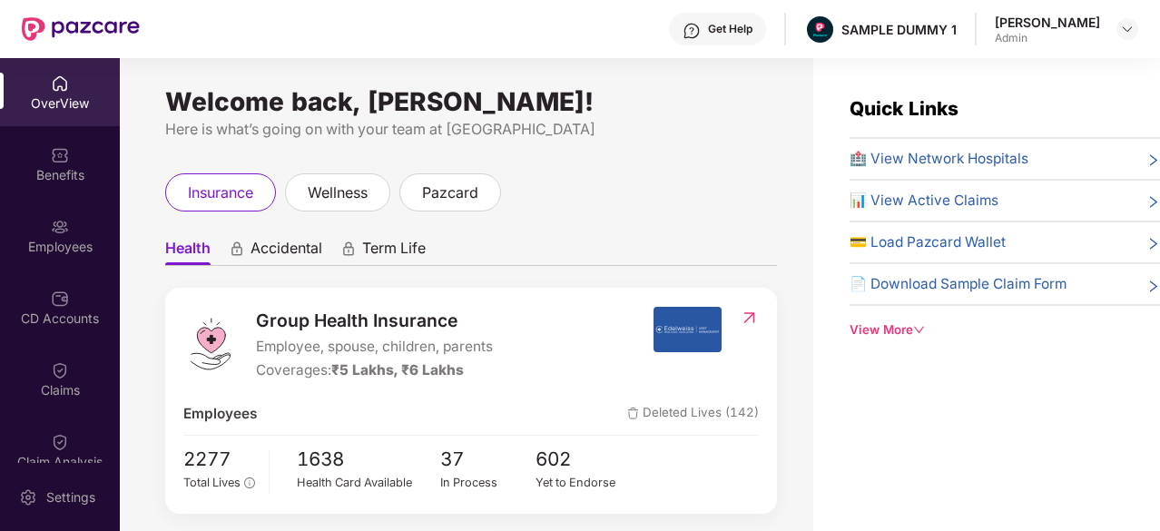
scroll to position [5, 0]
